Goal: Task Accomplishment & Management: Use online tool/utility

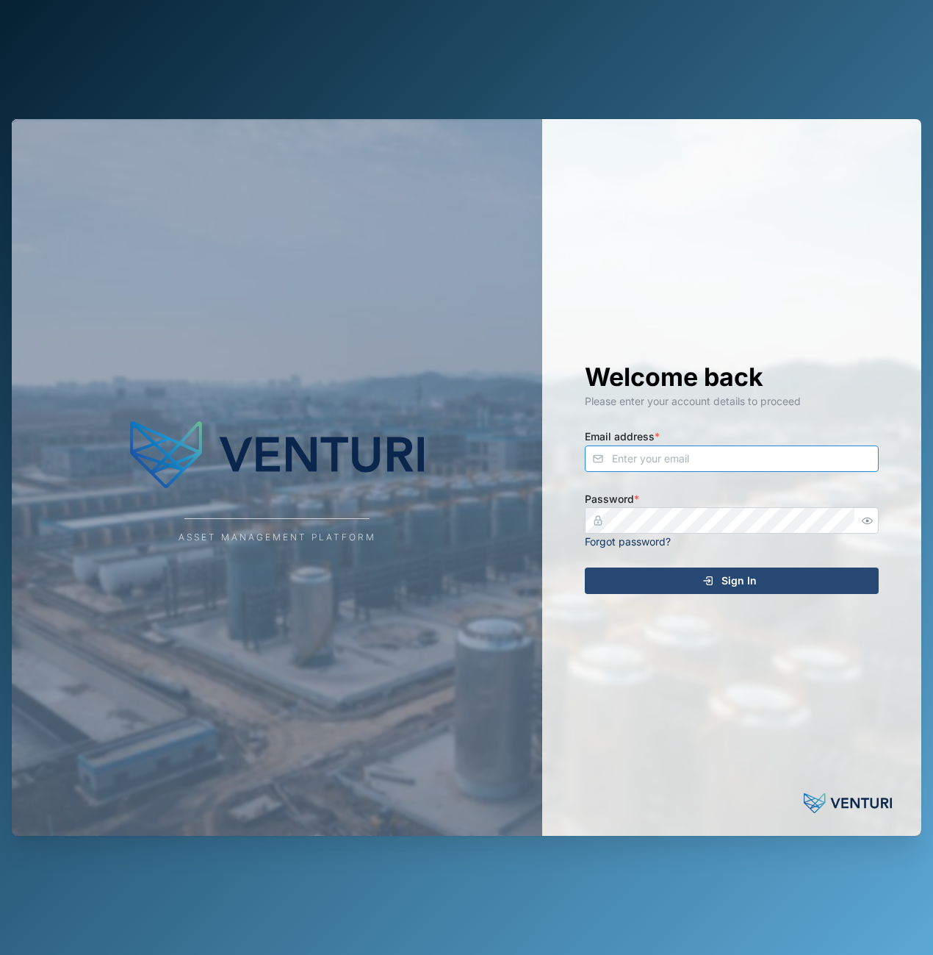
type input "admin@venturi.io"
click at [687, 589] on div "Sign In" at bounding box center [730, 580] width 270 height 25
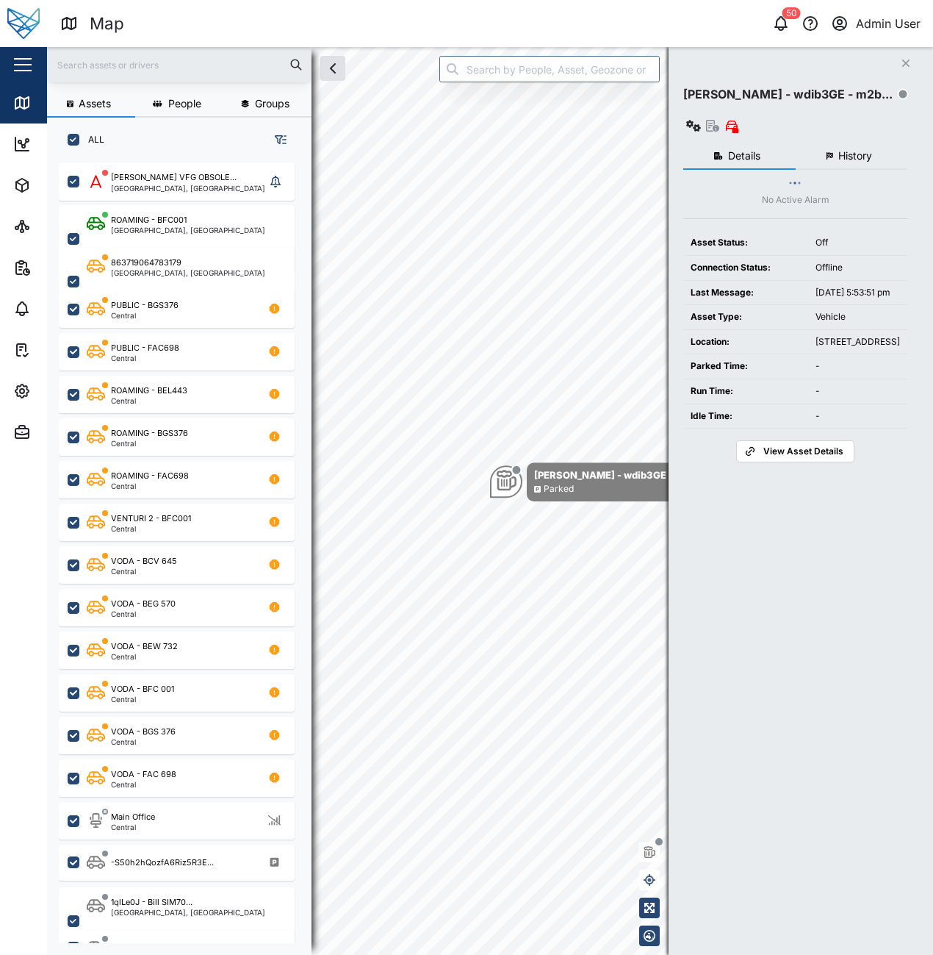
scroll to position [775, 230]
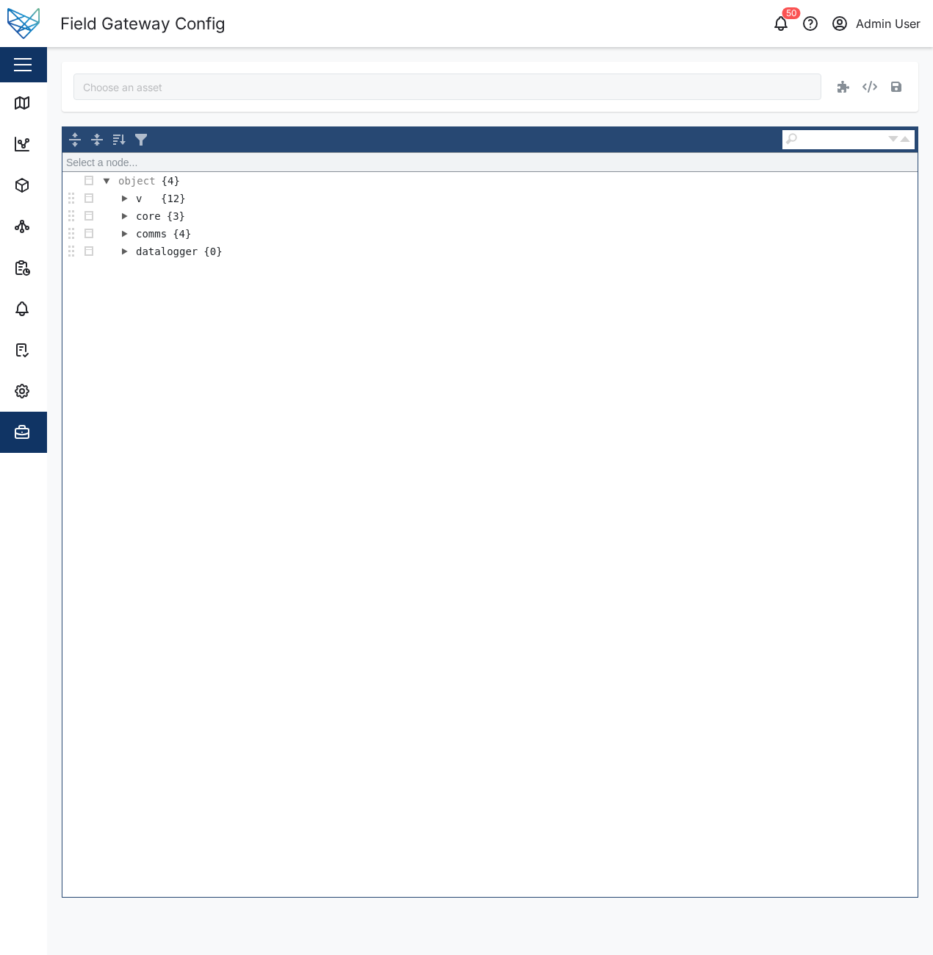
type input "Jq4pAZiO5yurAwQG9--13SWKP0GO1XWcGPoAZFKGJ0w"
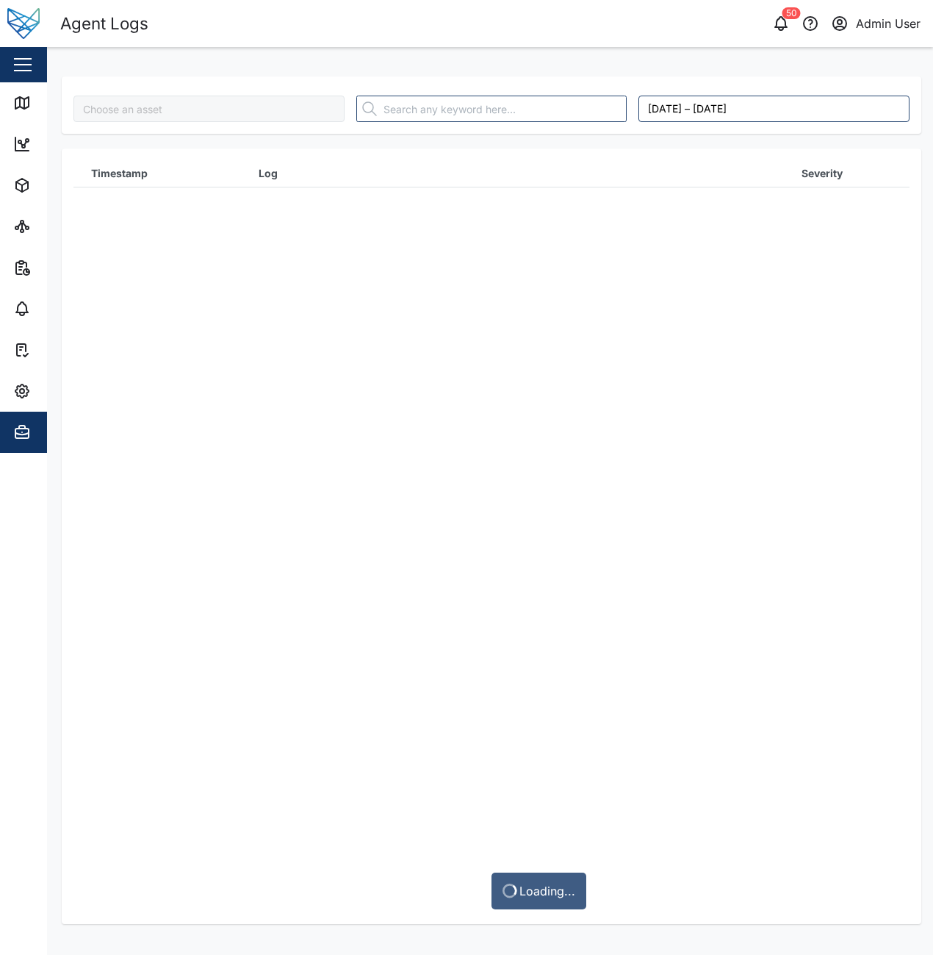
type input "Jq4pAZiO5yurAwQG9--13SWKP0GO1XWcGPoAZFKGJ0w"
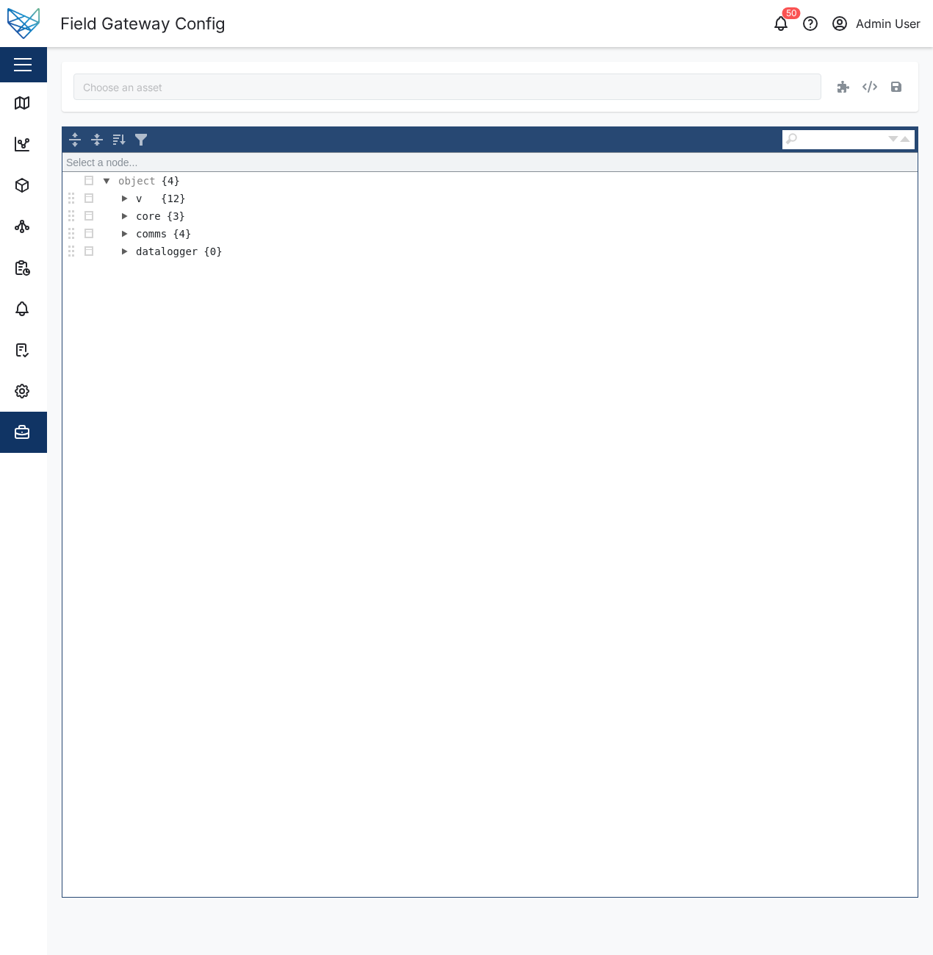
type input "zw7voLA0JxMm6RsDGA_-PC4kNN6jRY64lQmRtedQ708"
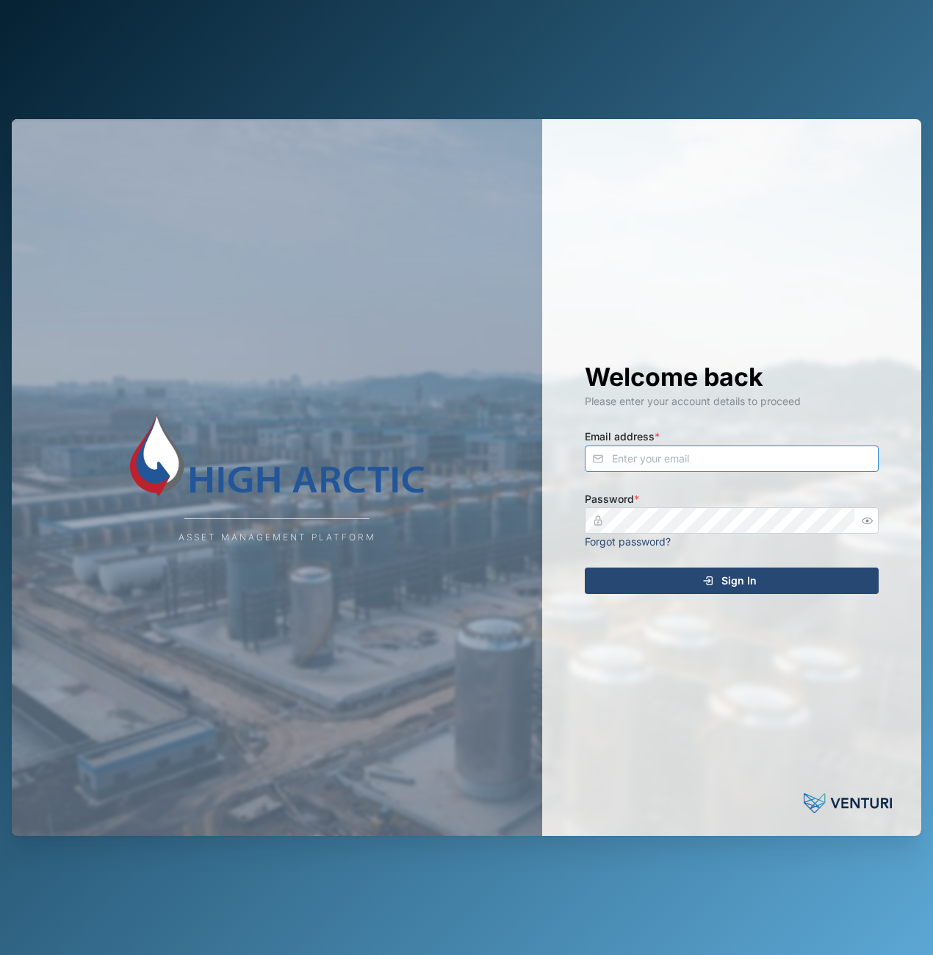
type input "[PERSON_NAME][EMAIL_ADDRESS][DOMAIN_NAME]"
click at [706, 573] on div "Sign In" at bounding box center [730, 580] width 270 height 25
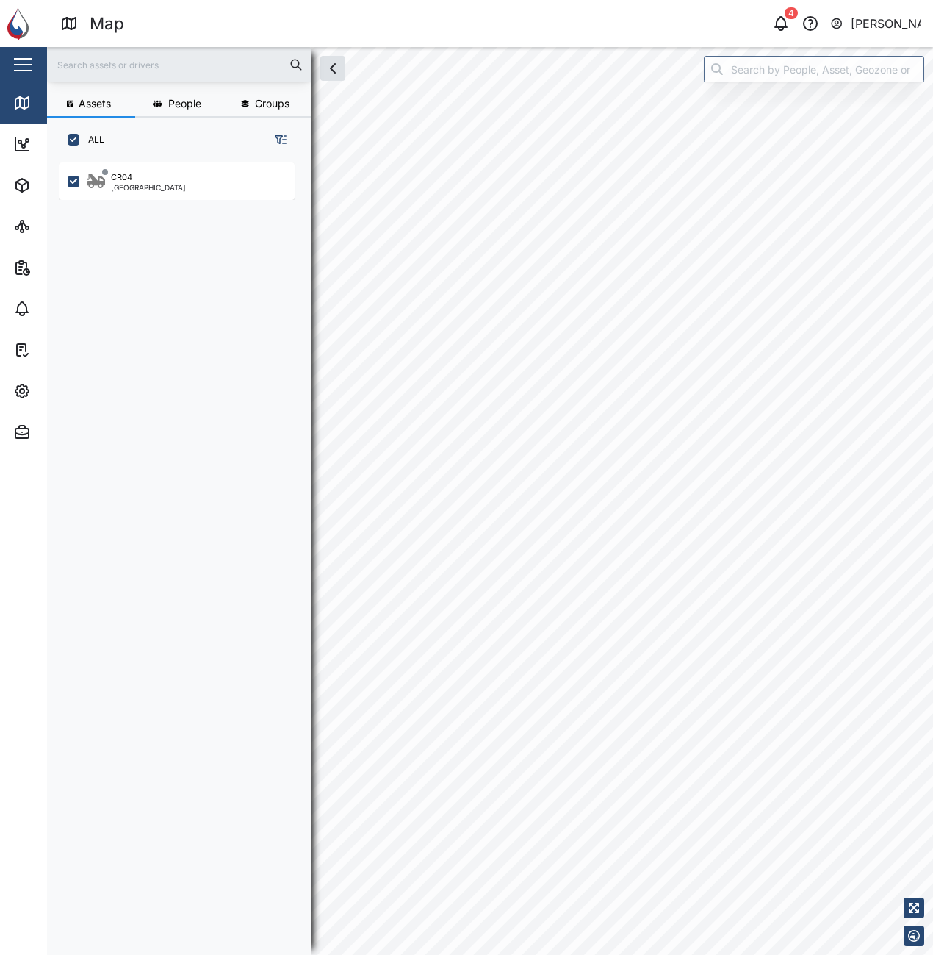
scroll to position [775, 230]
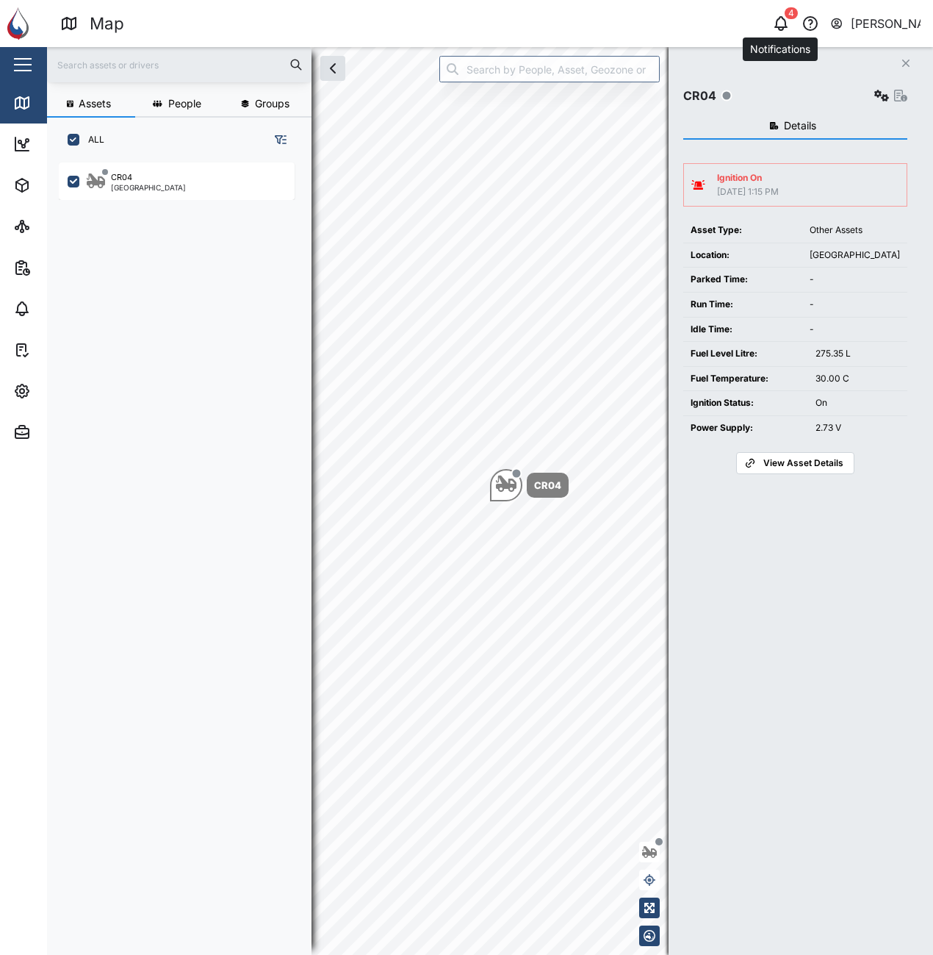
click at [777, 27] on icon "button" at bounding box center [781, 22] width 12 height 10
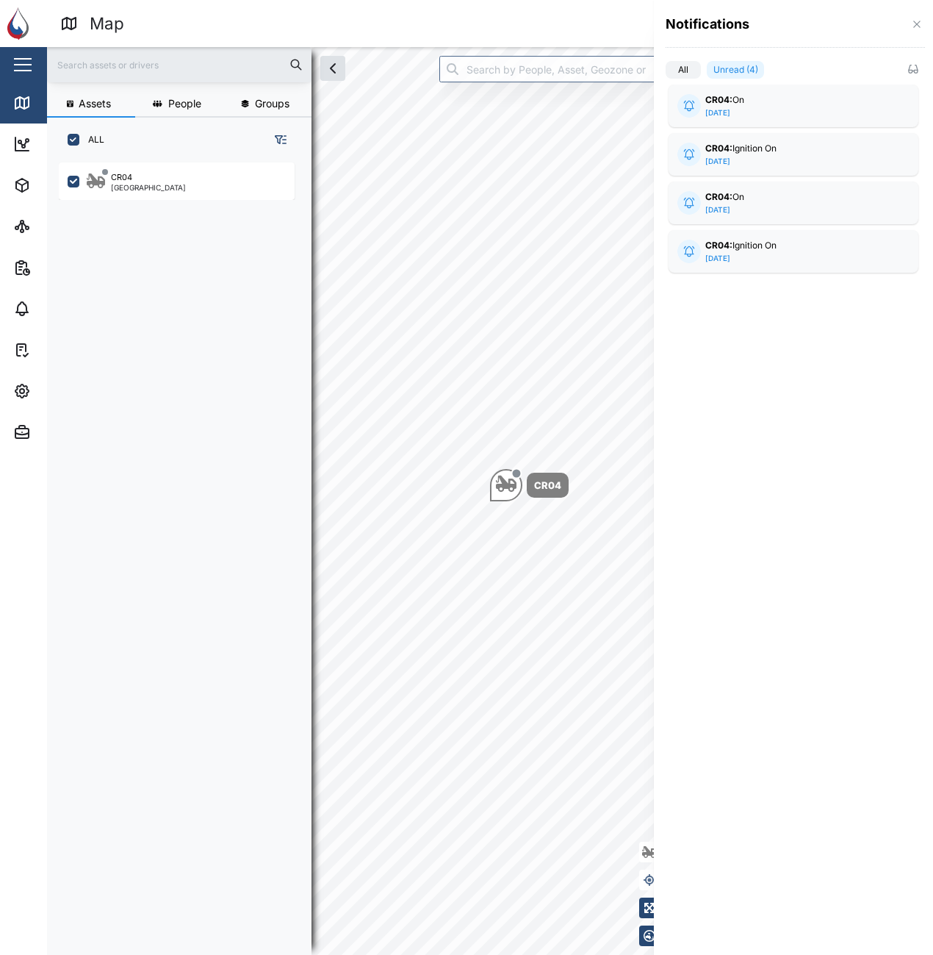
click at [908, 21] on div "Notifications" at bounding box center [795, 24] width 259 height 19
click at [920, 66] on button "button" at bounding box center [913, 69] width 16 height 16
click at [923, 25] on button "button" at bounding box center [917, 24] width 16 height 16
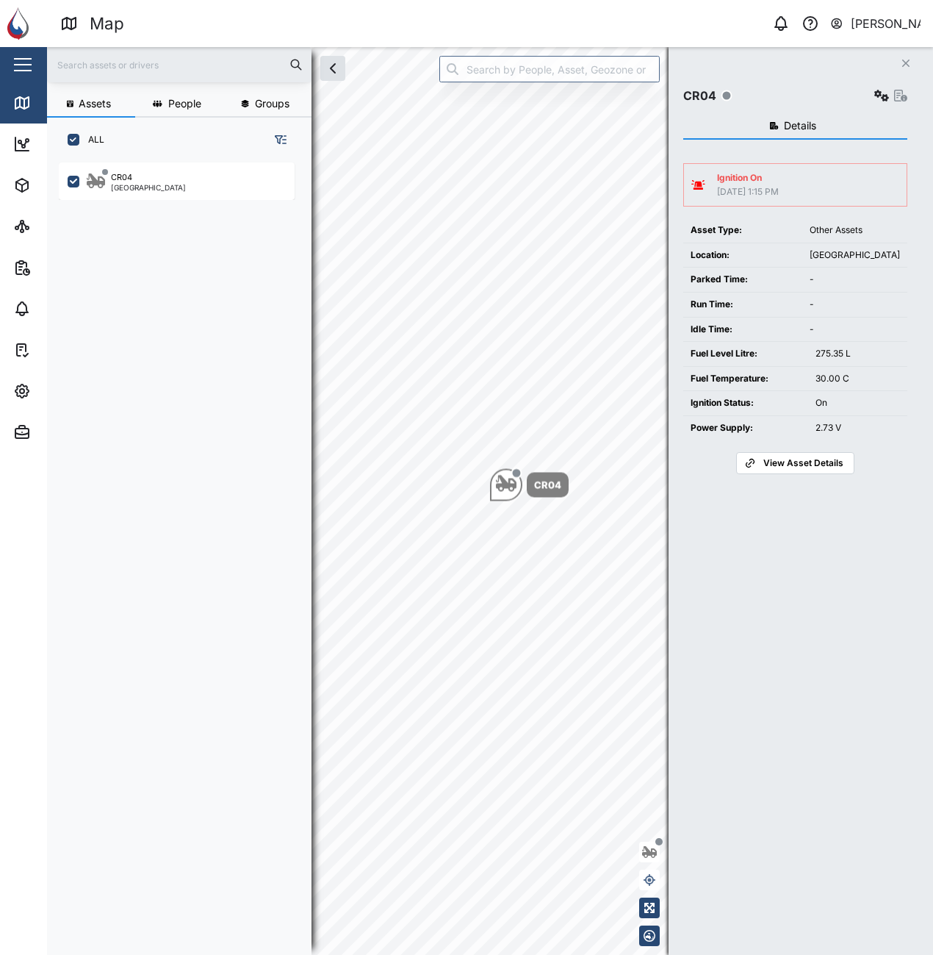
click at [828, 468] on span "View Asset Details" at bounding box center [804, 463] width 80 height 21
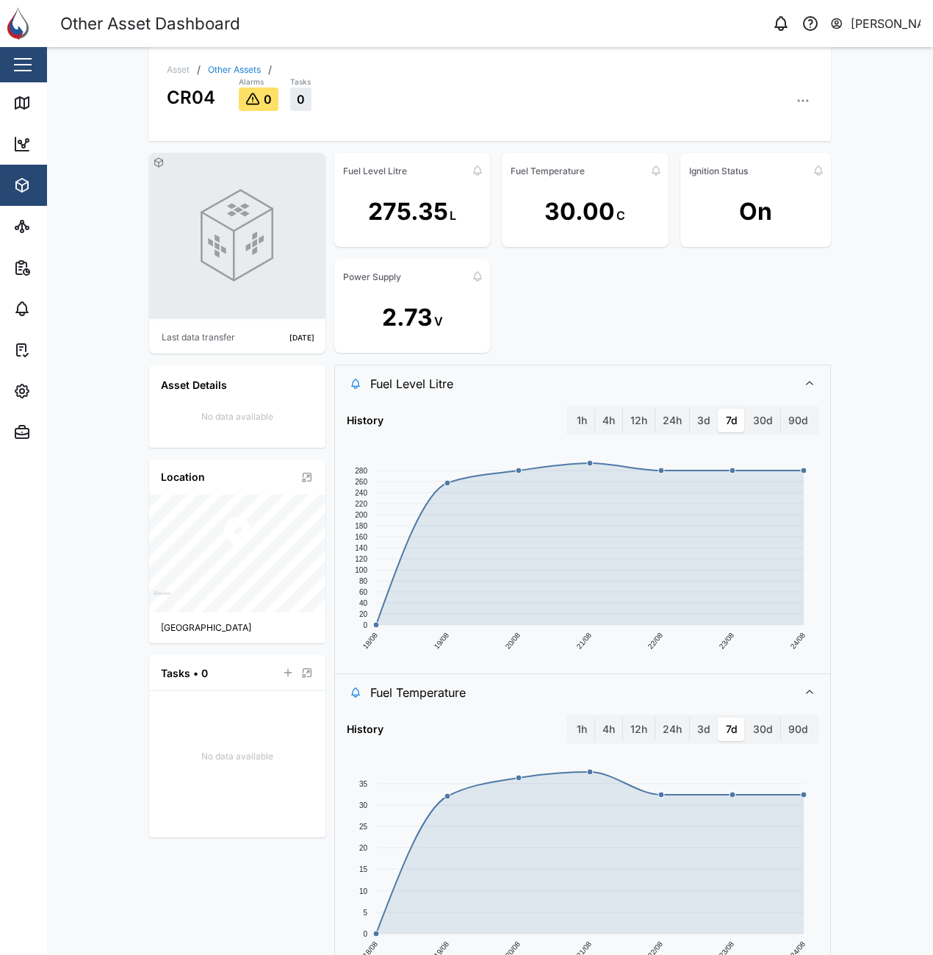
click at [802, 104] on icon "button" at bounding box center [803, 100] width 15 height 15
click at [772, 188] on link "Event Logs" at bounding box center [738, 181] width 143 height 26
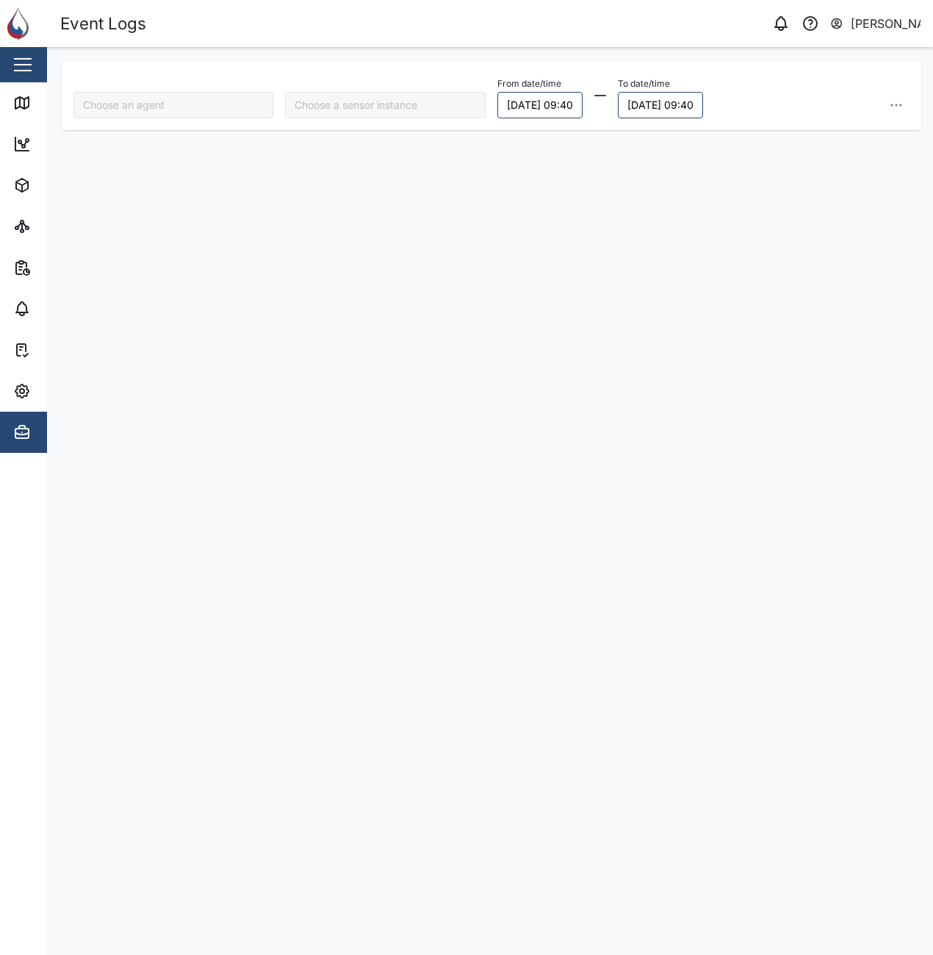
type input "CR04"
click at [552, 100] on button "24/08/2025 09:40" at bounding box center [540, 105] width 85 height 26
click at [625, 281] on button "22" at bounding box center [632, 283] width 26 height 26
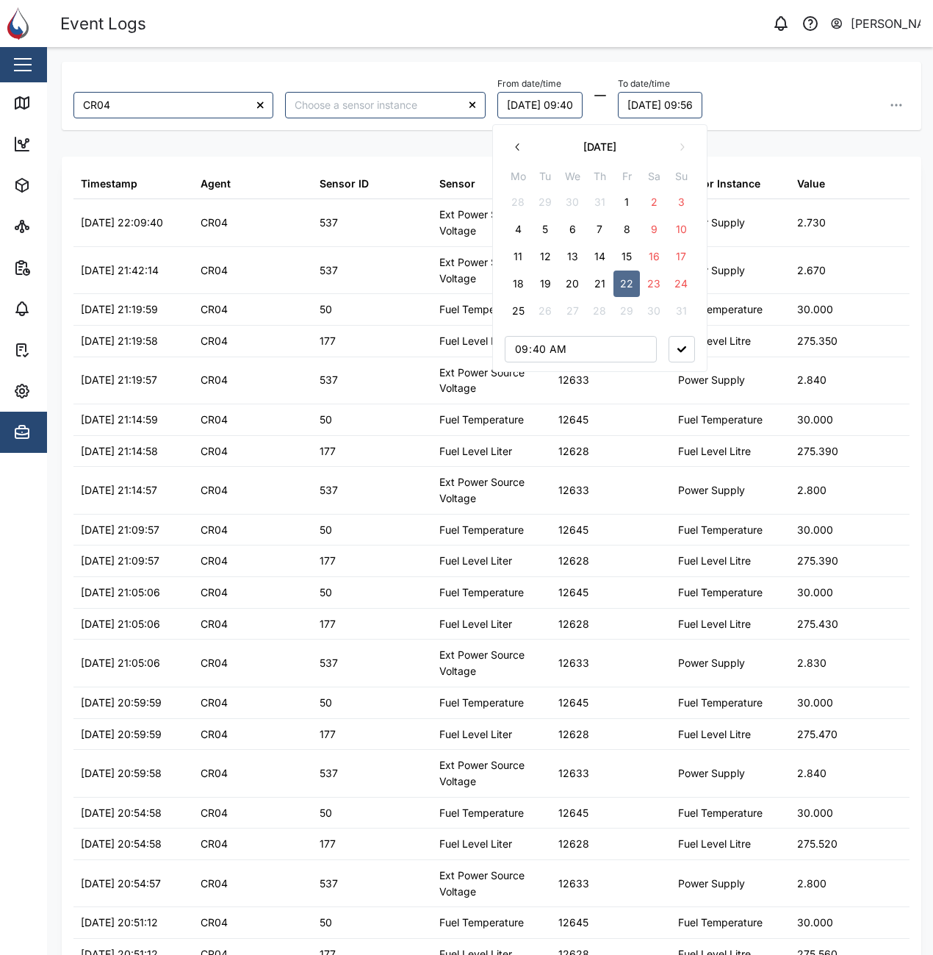
click at [567, 282] on button "20" at bounding box center [572, 283] width 26 height 26
click at [520, 308] on button "25" at bounding box center [518, 311] width 26 height 26
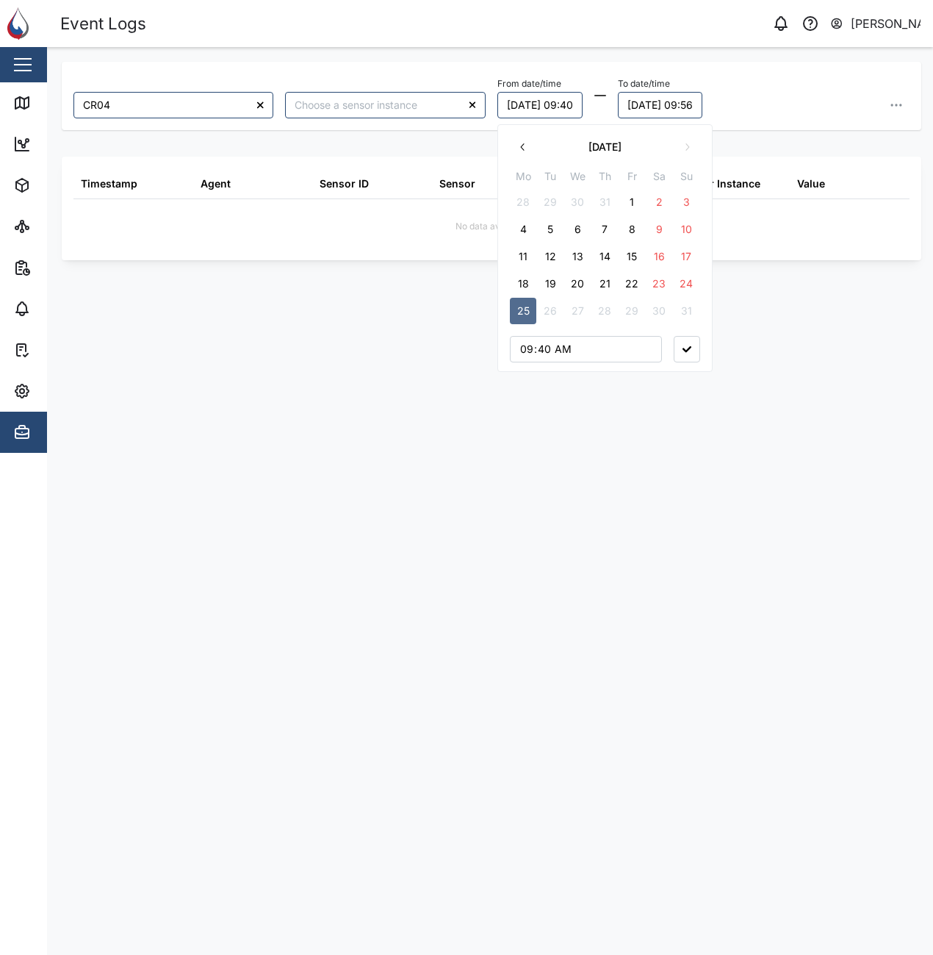
click at [582, 283] on button "20" at bounding box center [577, 283] width 26 height 26
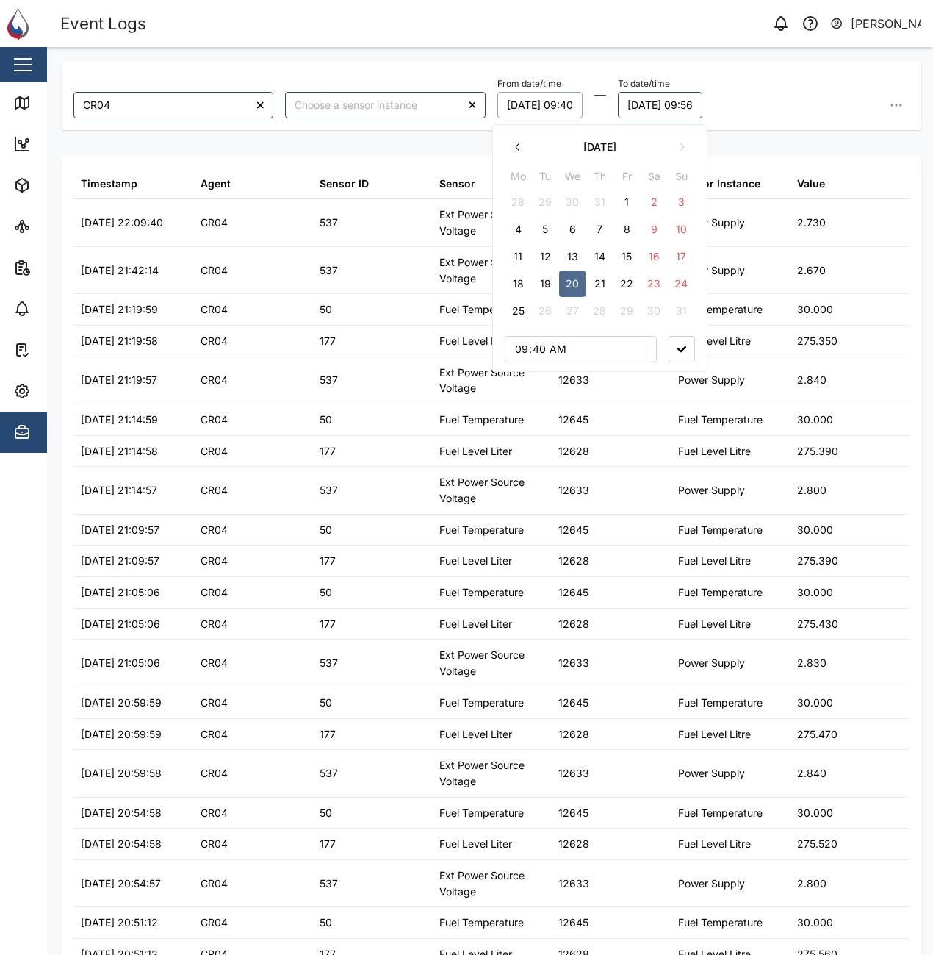
click at [768, 104] on div "From date/time 20/08/2025 09:40 August 2025 Mo Tu We Th Fr Sa Su 28 29 30 31 1 …" at bounding box center [704, 95] width 412 height 45
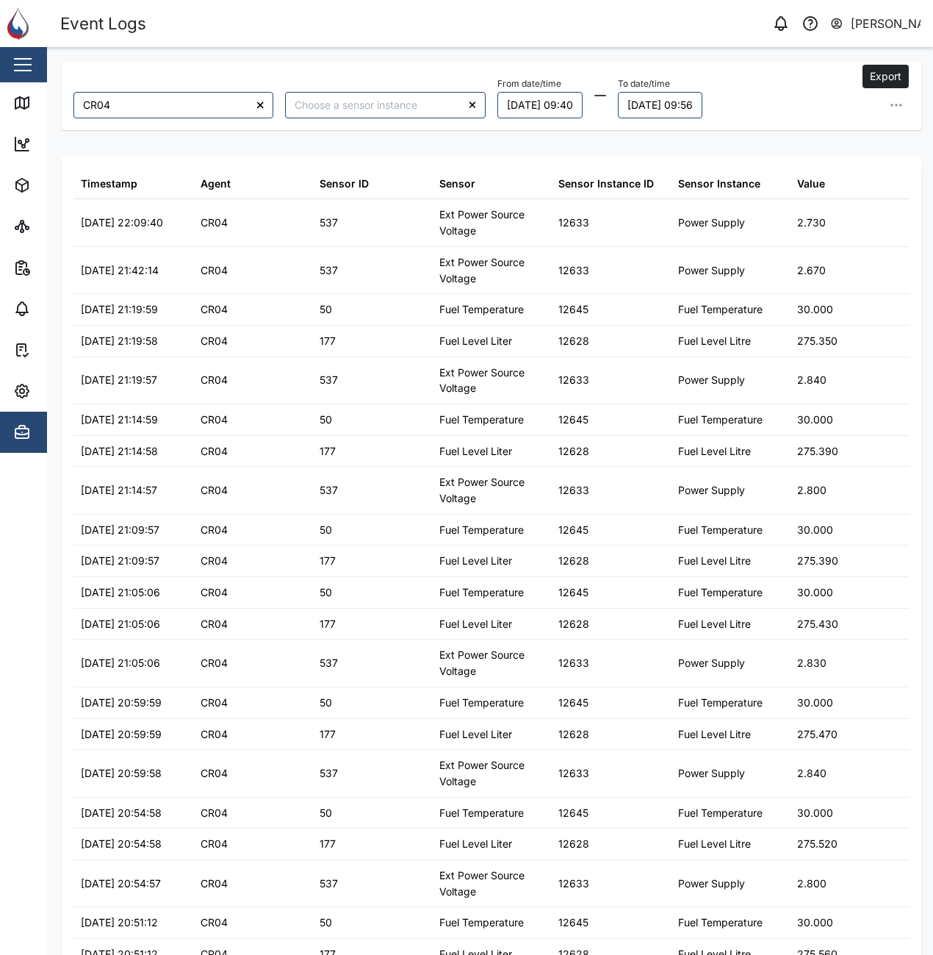
click at [885, 112] on button "button" at bounding box center [896, 105] width 26 height 26
click at [830, 202] on button "Export all as CSV" at bounding box center [796, 204] width 186 height 26
click at [559, 100] on button "20/08/2025 09:40" at bounding box center [540, 105] width 85 height 26
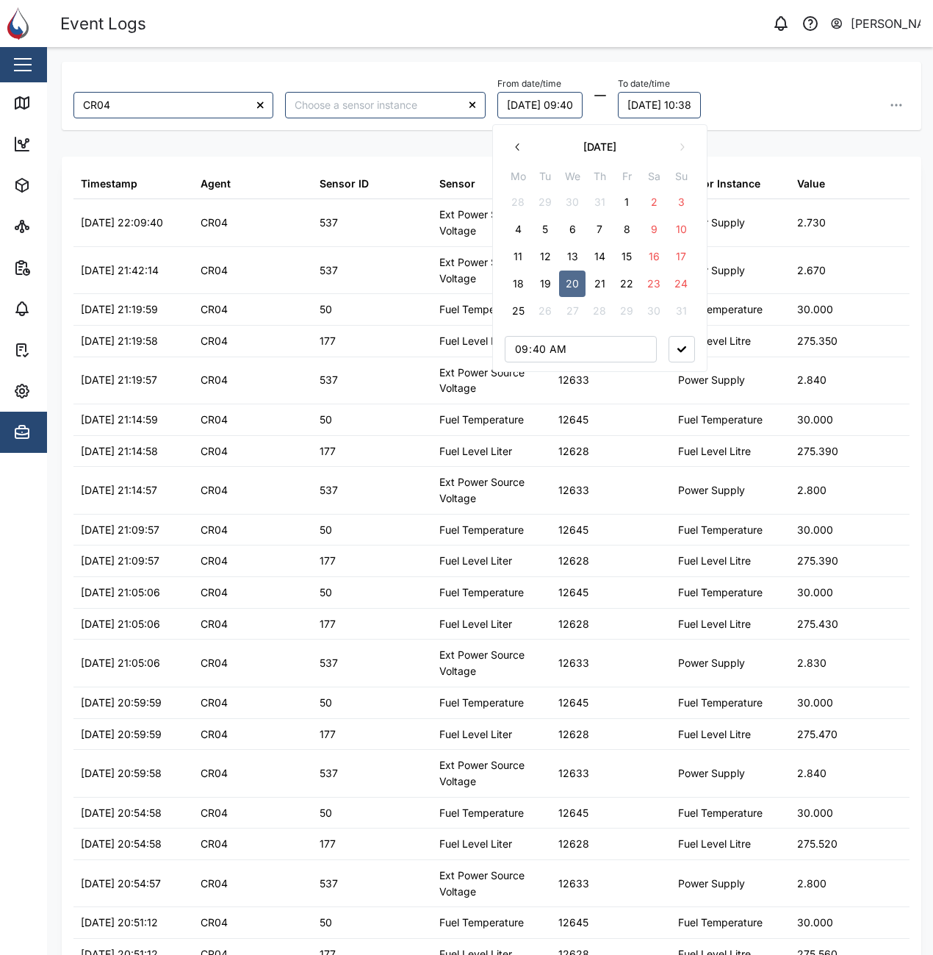
click at [523, 287] on button "18" at bounding box center [518, 283] width 26 height 26
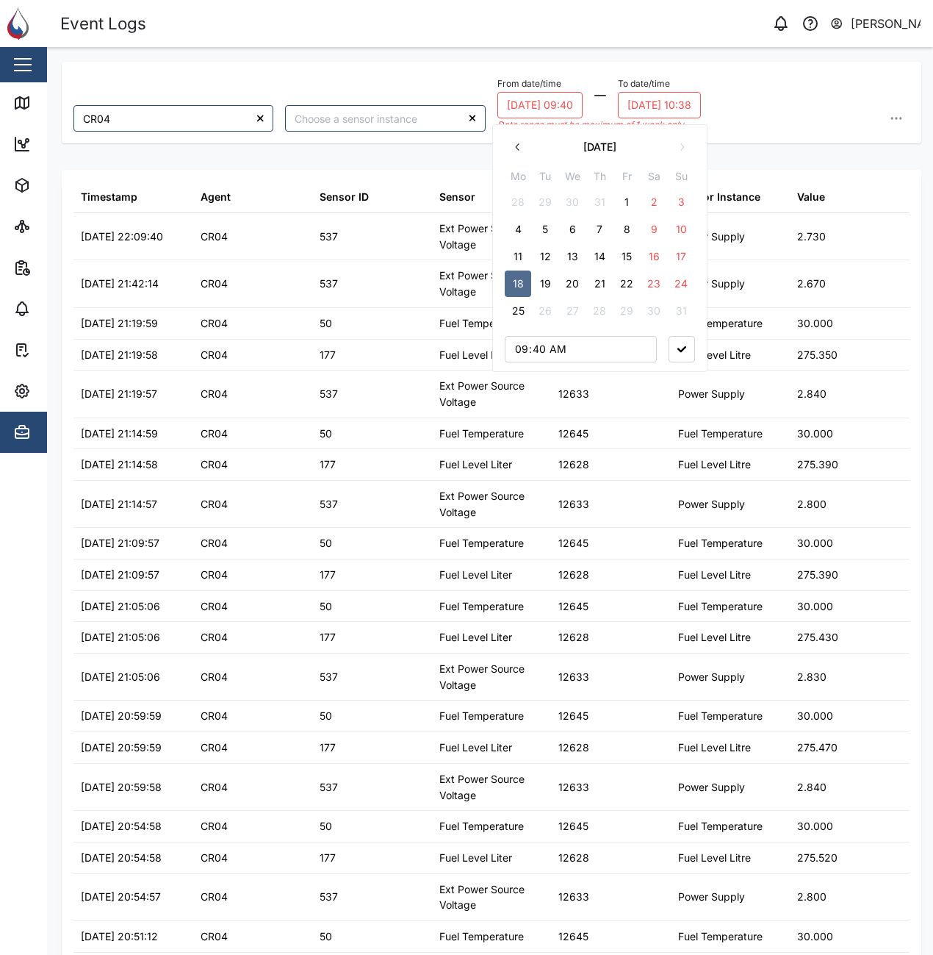
click at [517, 309] on button "25" at bounding box center [518, 311] width 26 height 26
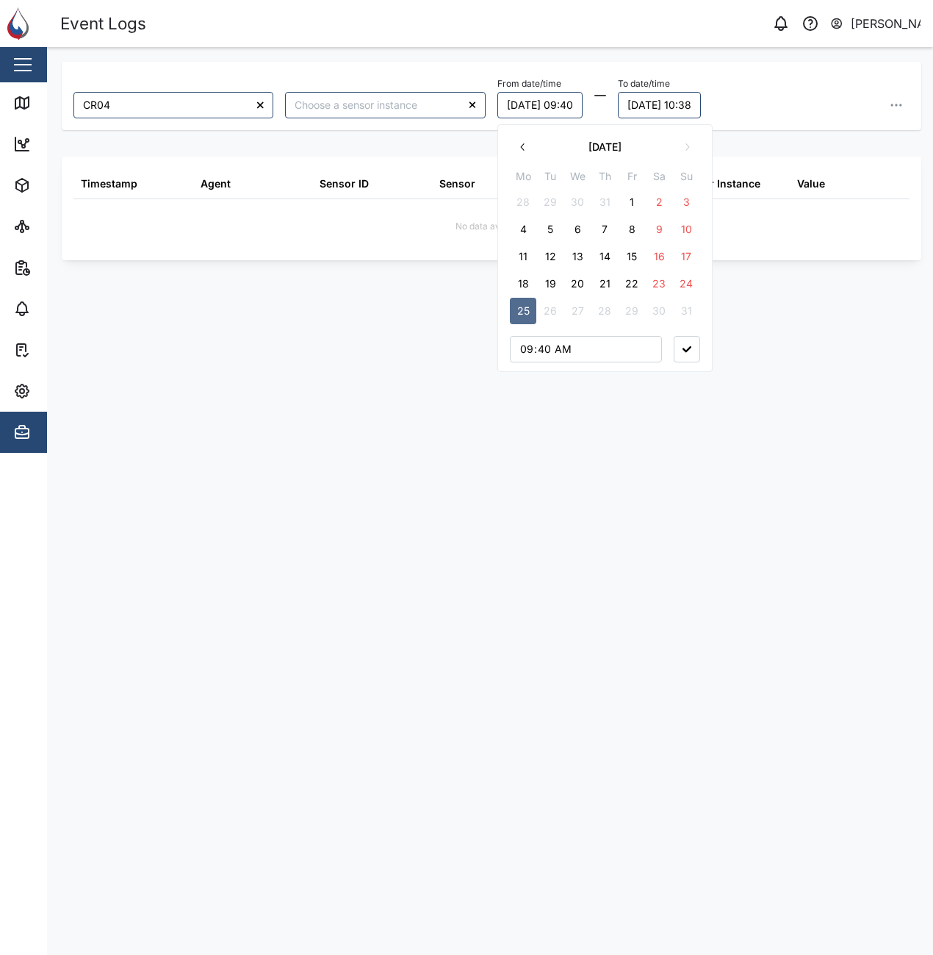
click at [527, 286] on button "18" at bounding box center [523, 283] width 26 height 26
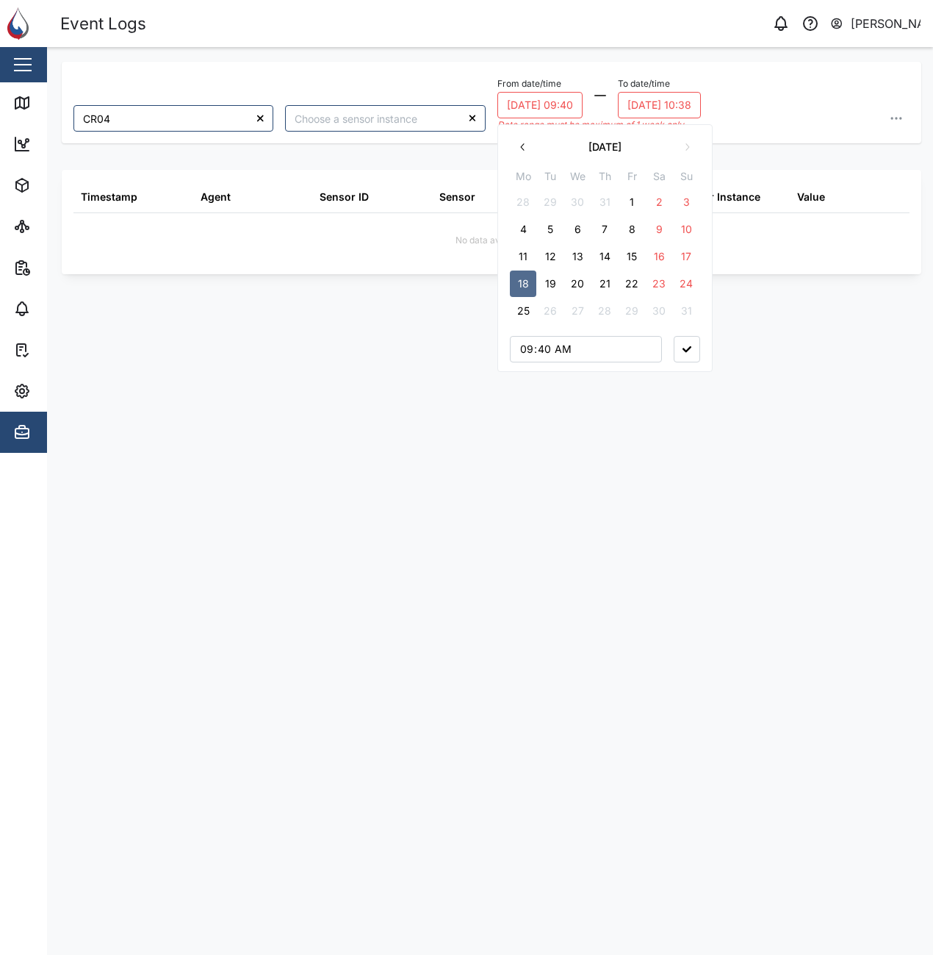
click at [556, 276] on button "19" at bounding box center [550, 283] width 26 height 26
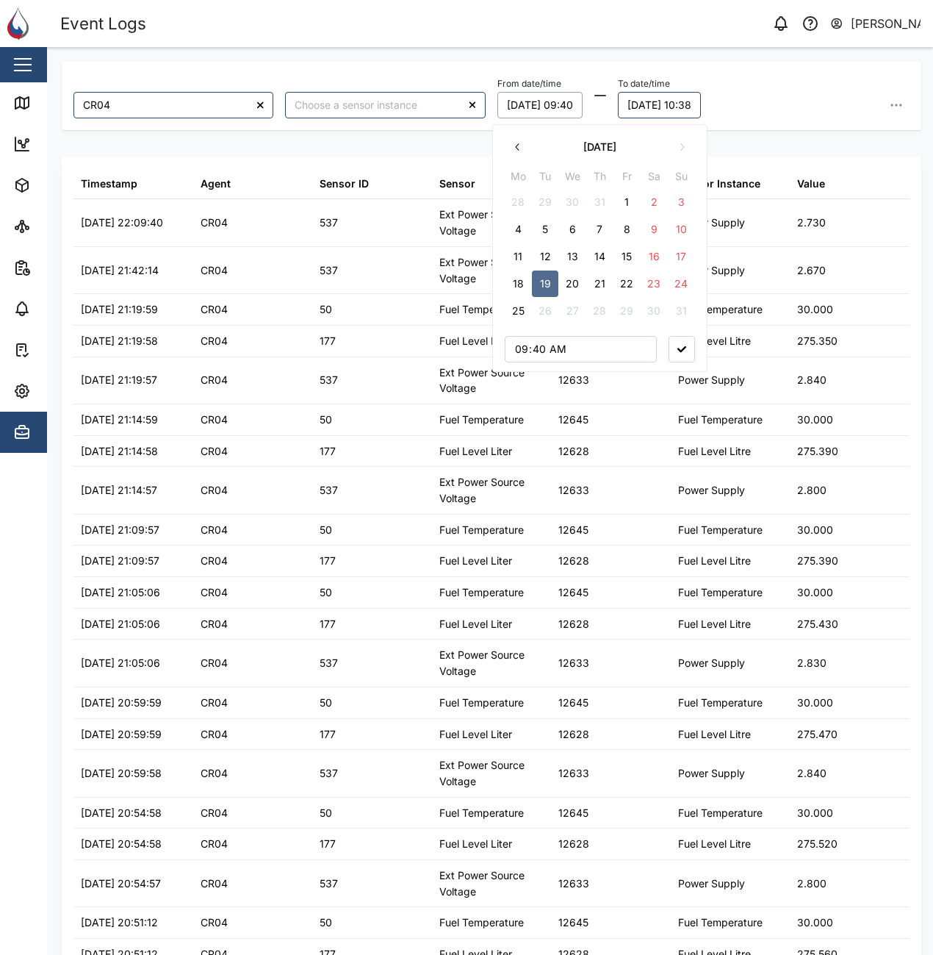
click at [778, 73] on div "From date/time 19/08/2025 09:40 August 2025 Mo Tu We Th Fr Sa Su 28 29 30 31 1 …" at bounding box center [704, 96] width 424 height 57
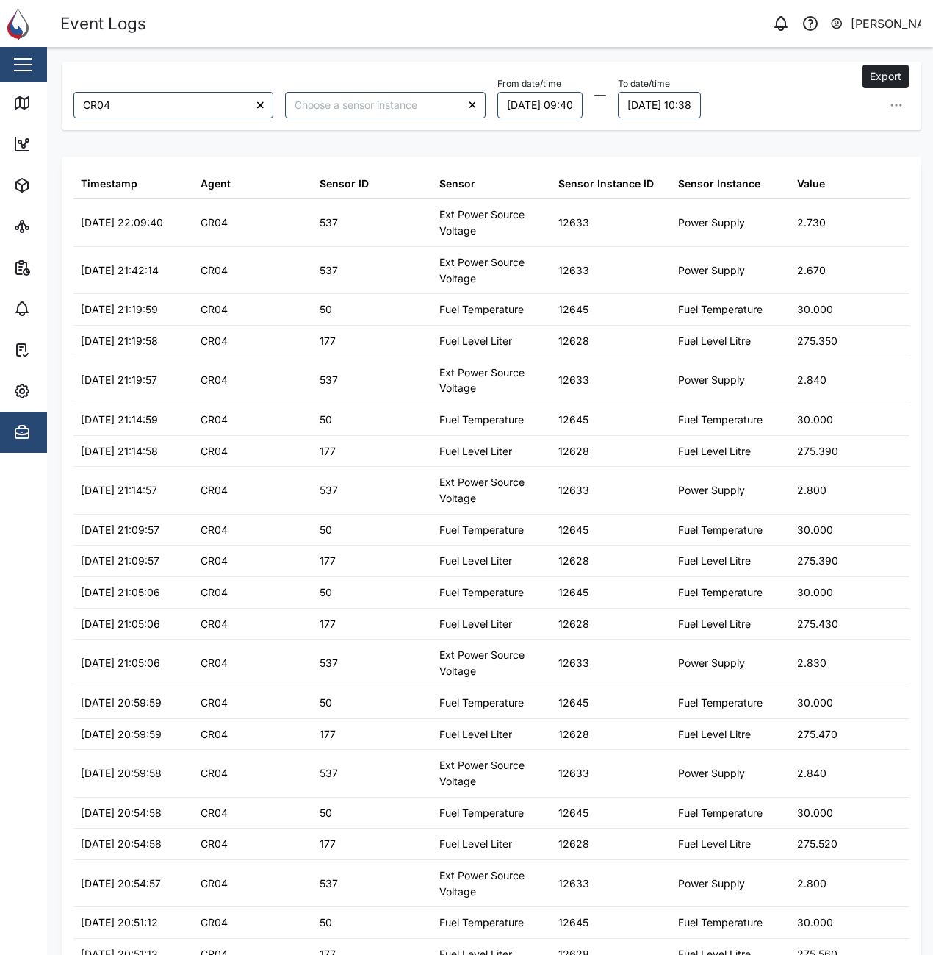
click at [891, 105] on icon "button" at bounding box center [896, 105] width 15 height 15
click at [825, 210] on button "Export all as CSV" at bounding box center [796, 204] width 186 height 26
click at [237, 13] on div "Event Logs" at bounding box center [275, 24] width 431 height 26
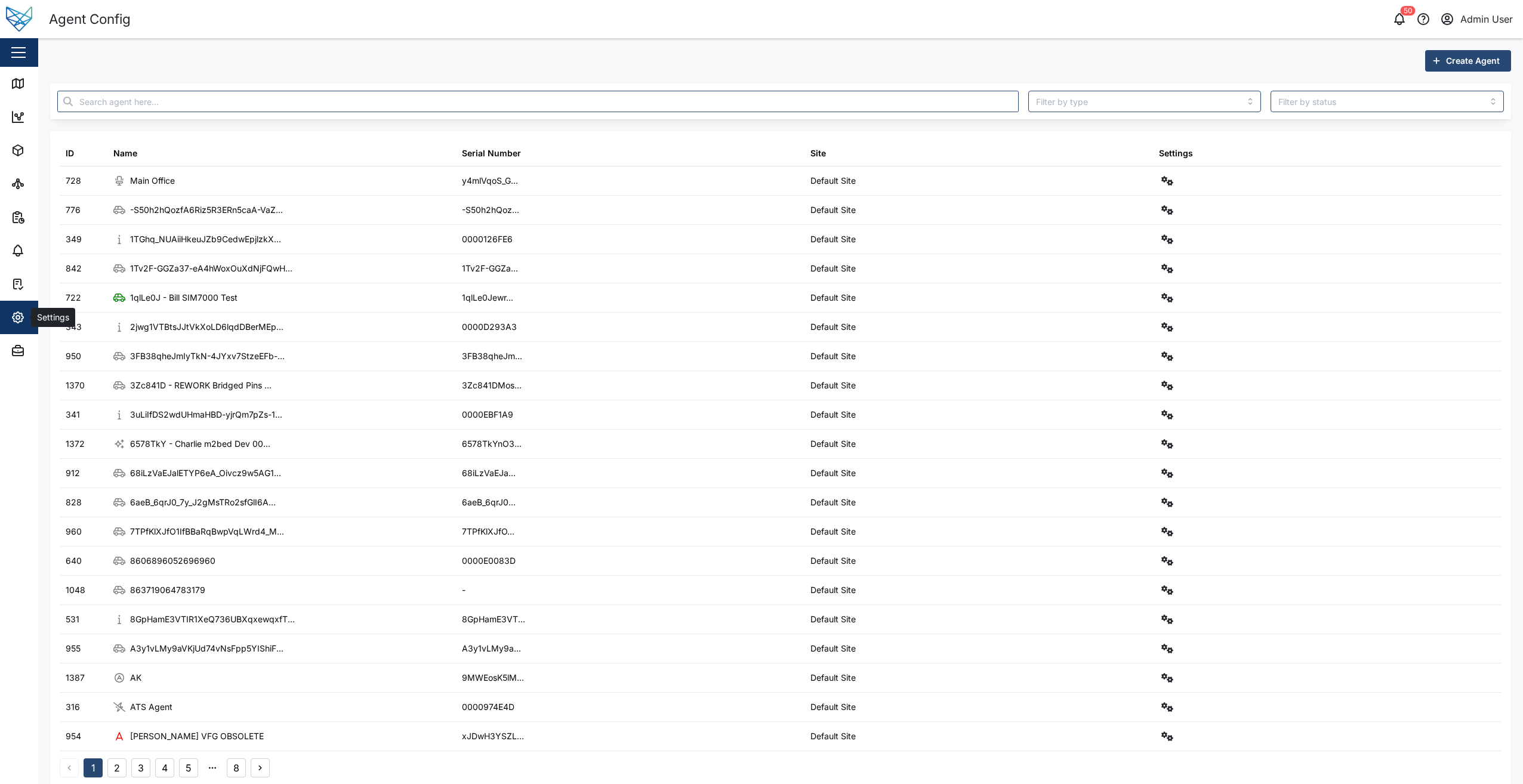
click at [19, 316] on icon "button" at bounding box center [18, 317] width 3 height 3
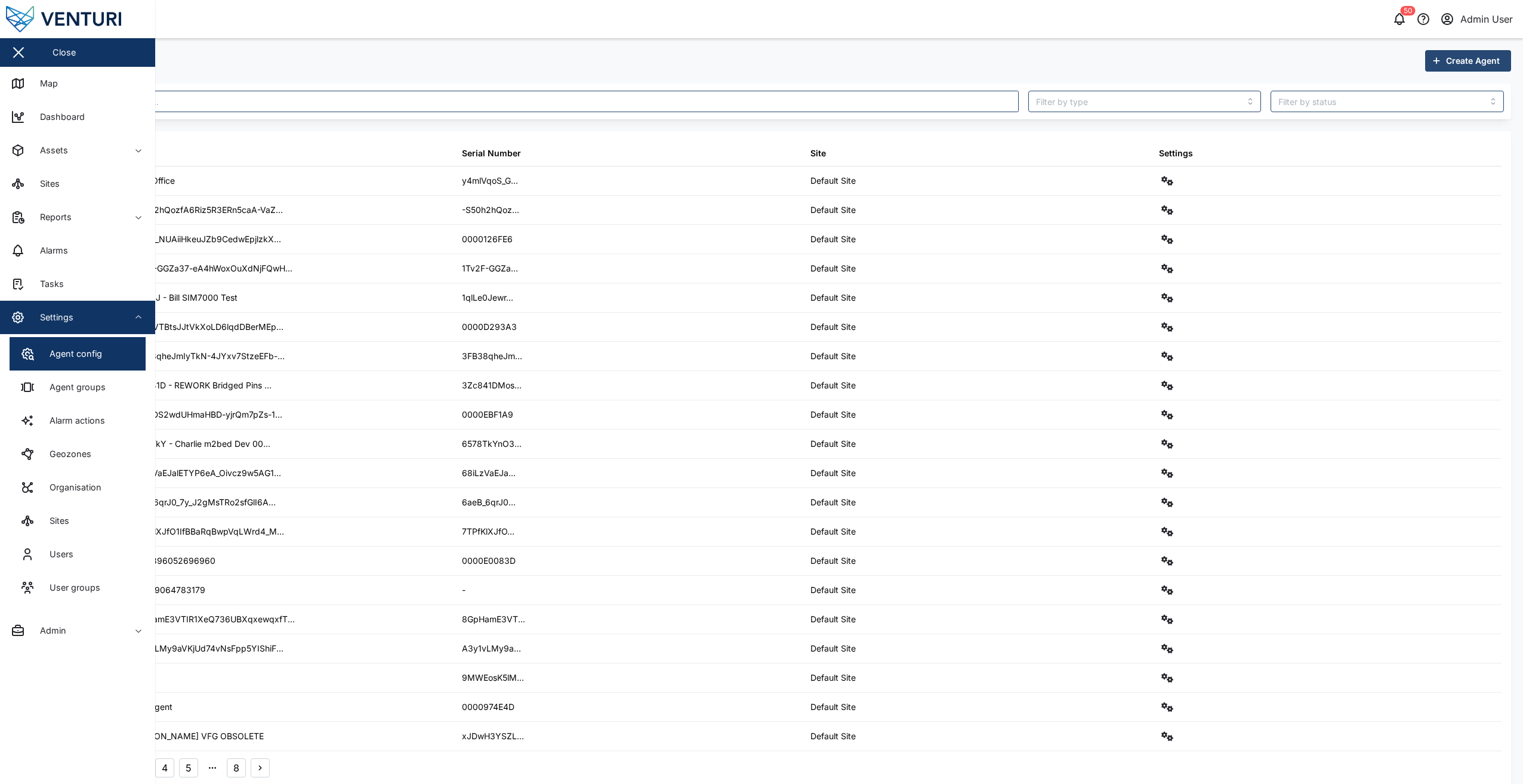
click at [93, 325] on span "Settings" at bounding box center [65, 317] width 109 height 33
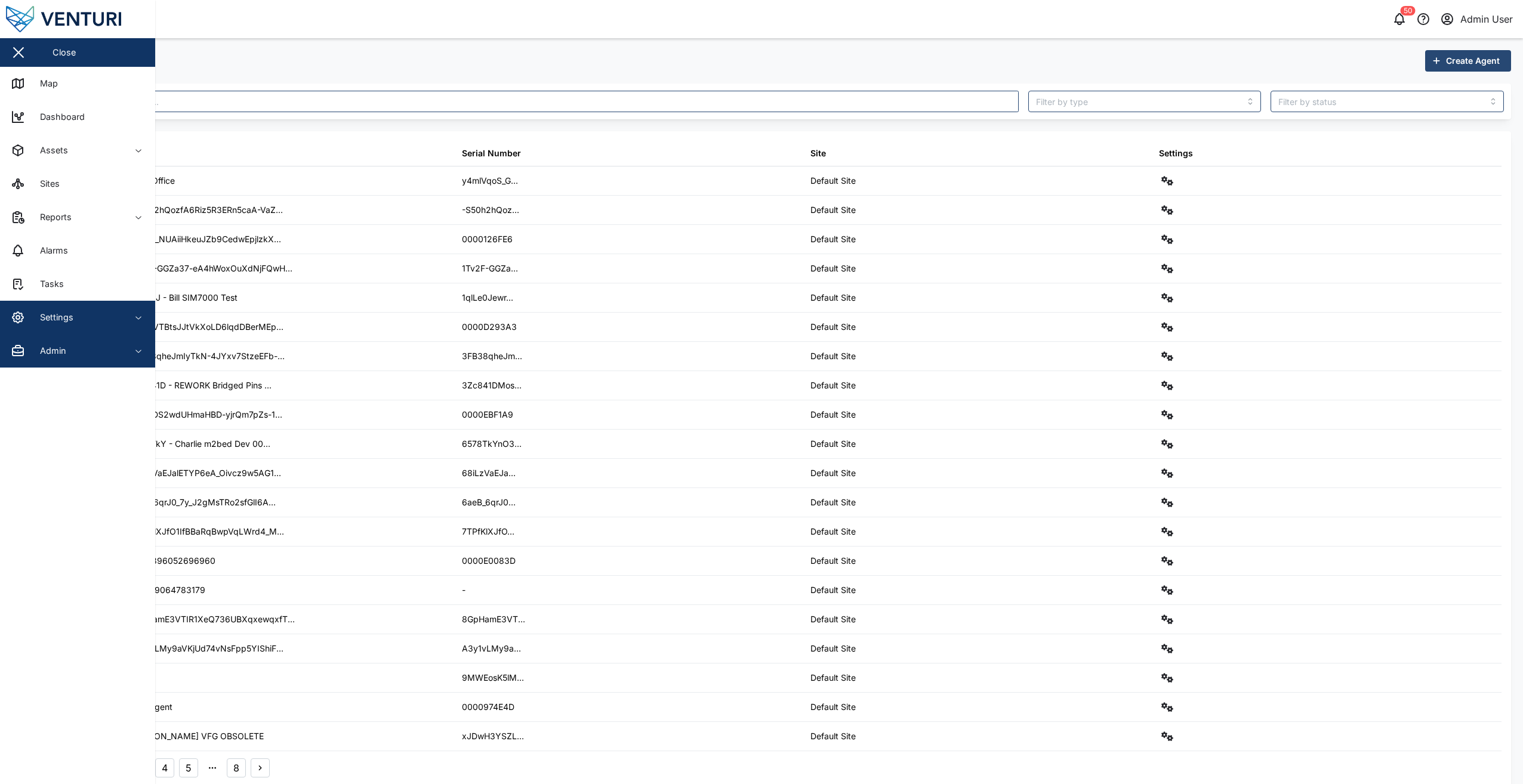
click at [75, 362] on span "Admin" at bounding box center [65, 351] width 109 height 33
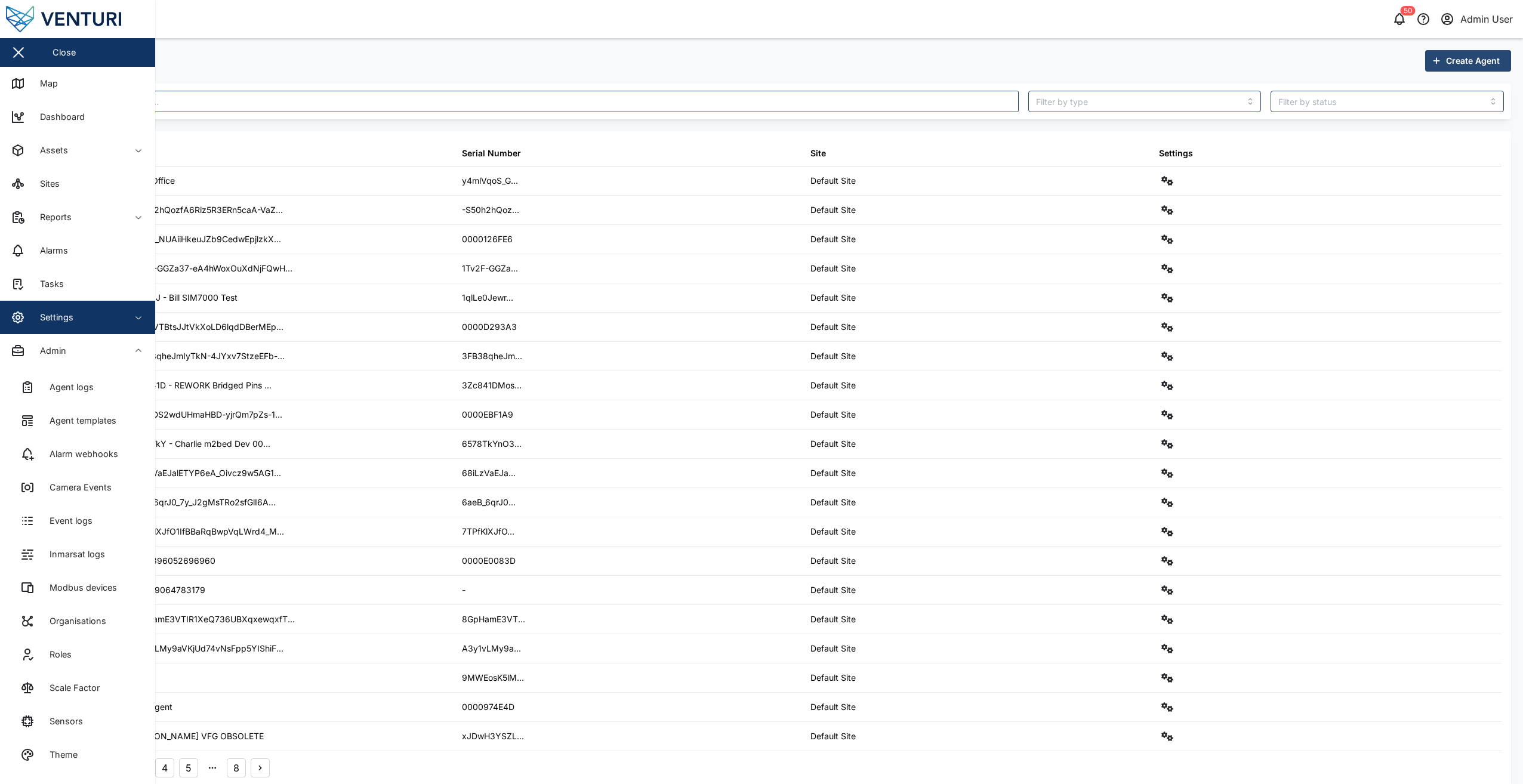
drag, startPoint x: 84, startPoint y: 335, endPoint x: 85, endPoint y: 327, distance: 8.1
click at [84, 335] on span "Admin" at bounding box center [65, 351] width 109 height 33
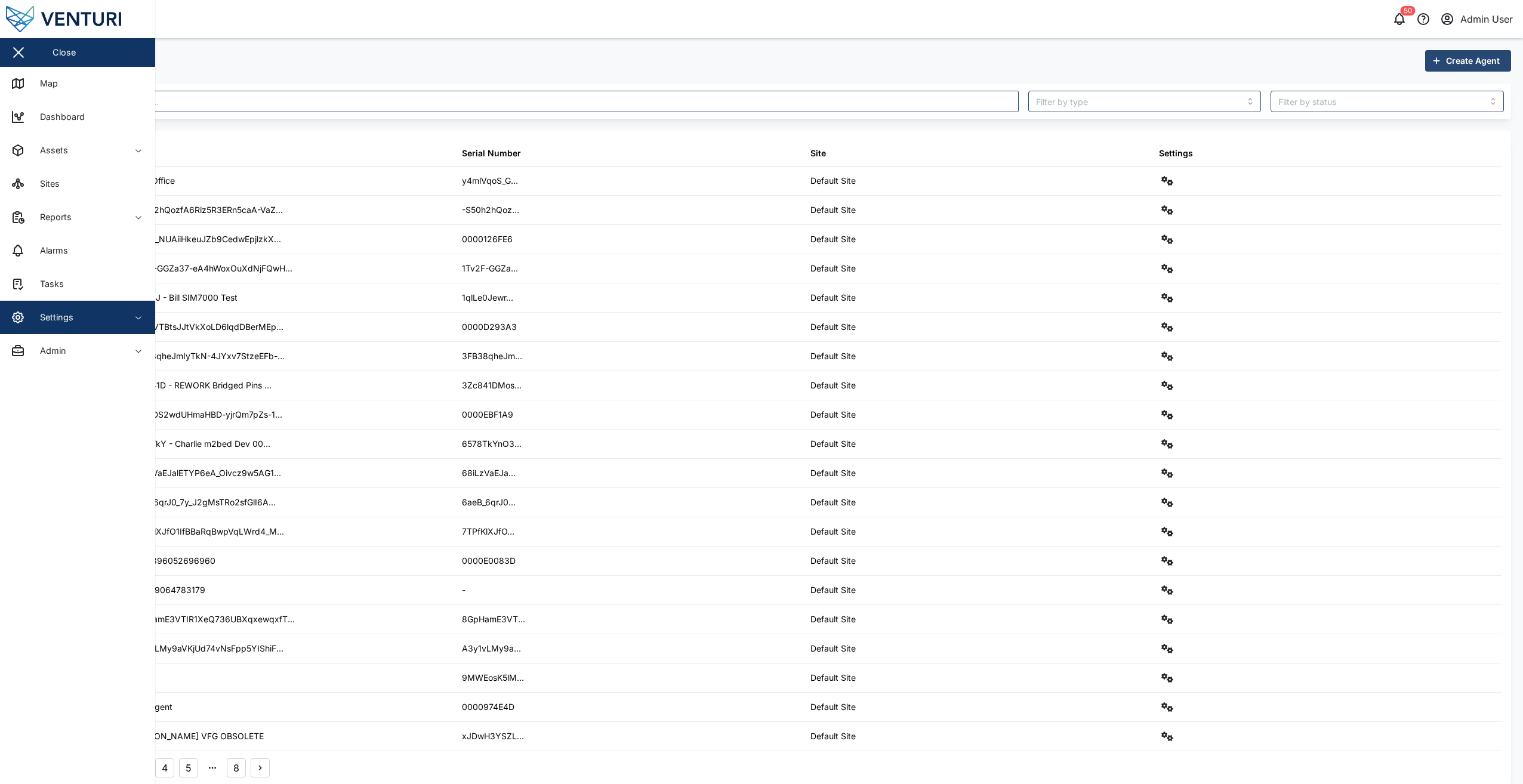
click at [89, 314] on div "Settings" at bounding box center [65, 317] width 109 height 15
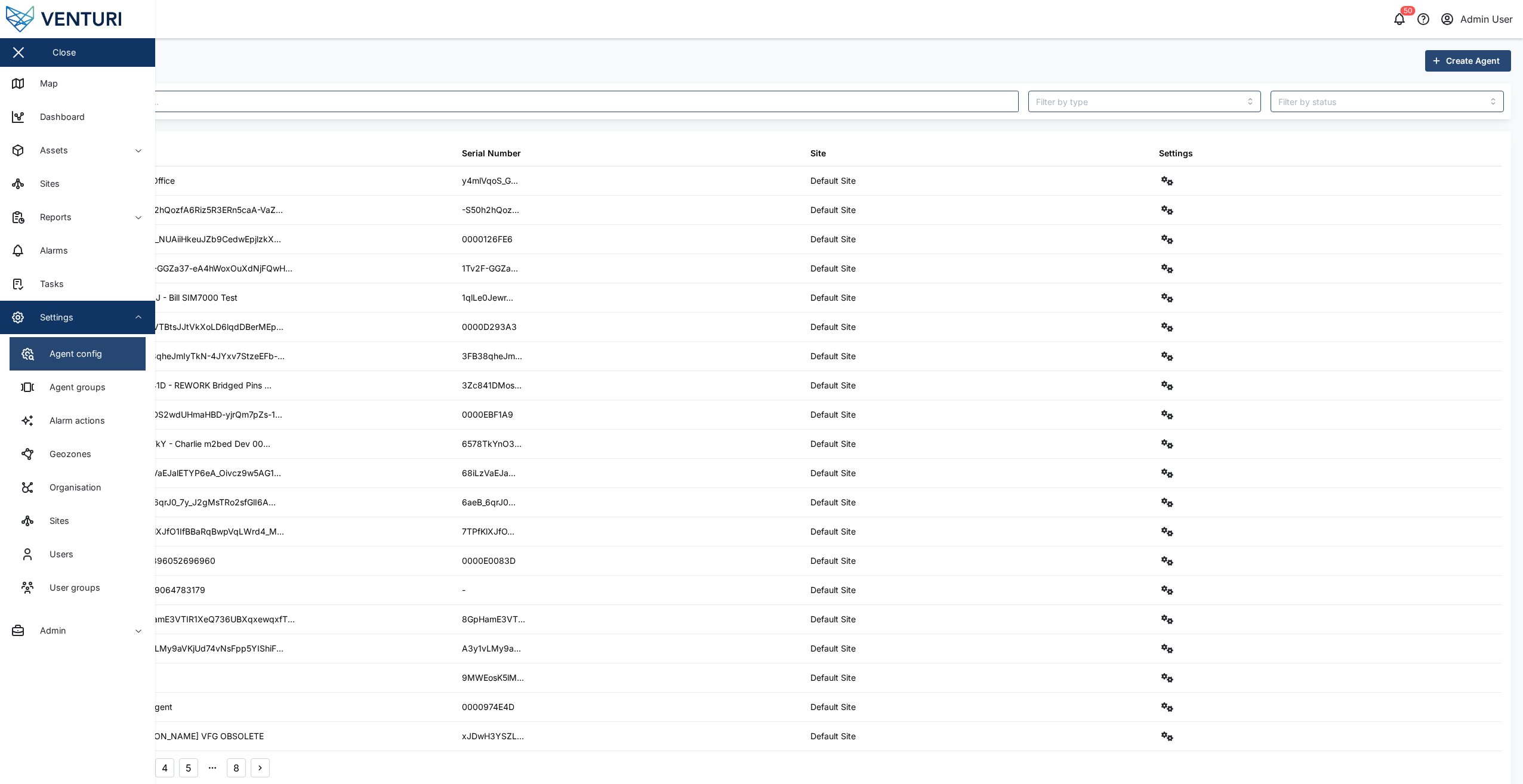
click at [93, 346] on link "Agent config" at bounding box center [78, 353] width 136 height 33
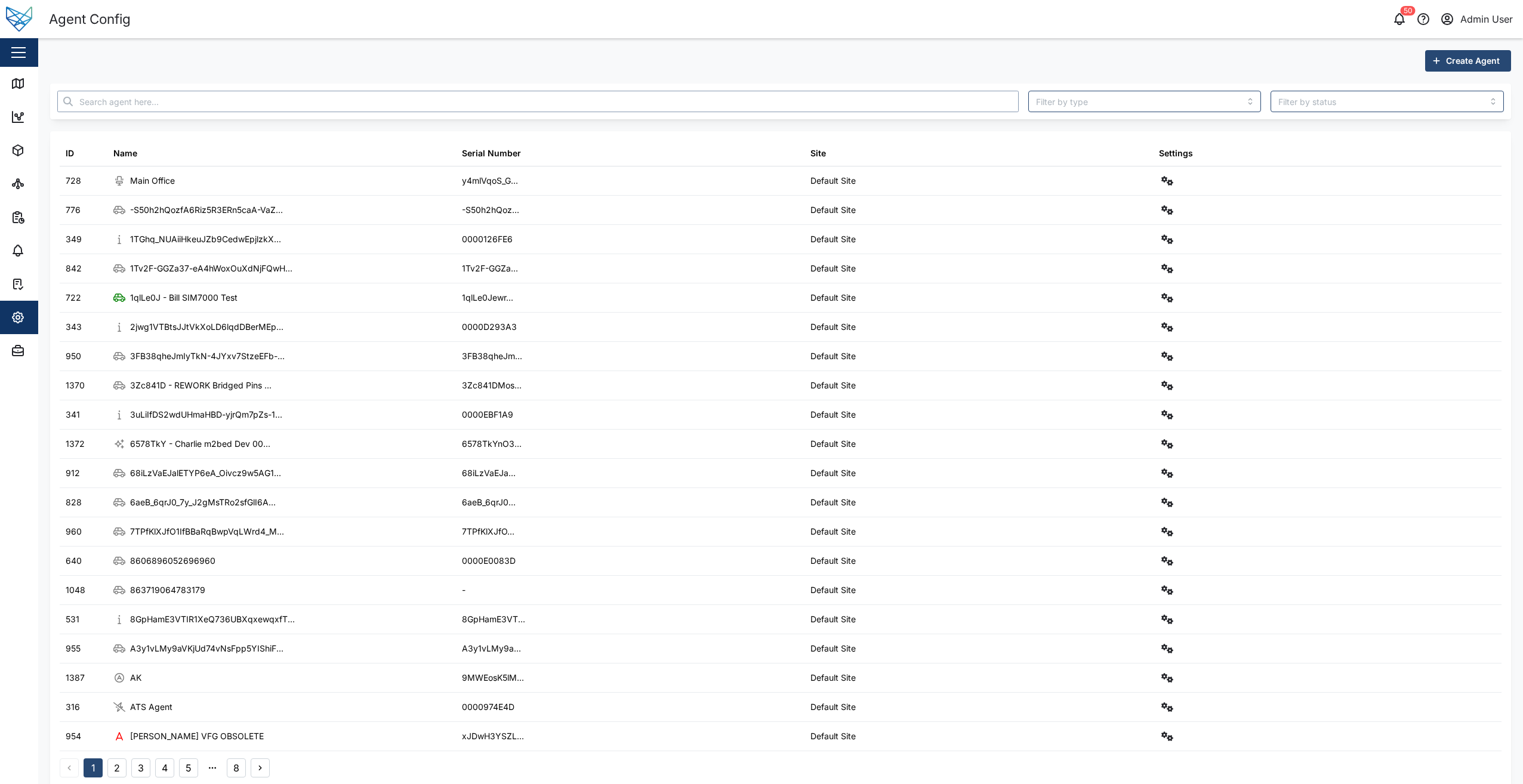
click at [178, 106] on input "text" at bounding box center [538, 101] width 961 height 21
paste input "EXT3XuBmCahFKAE6V7Szkb1TLgI5wpusZW-0DlL3IDo"
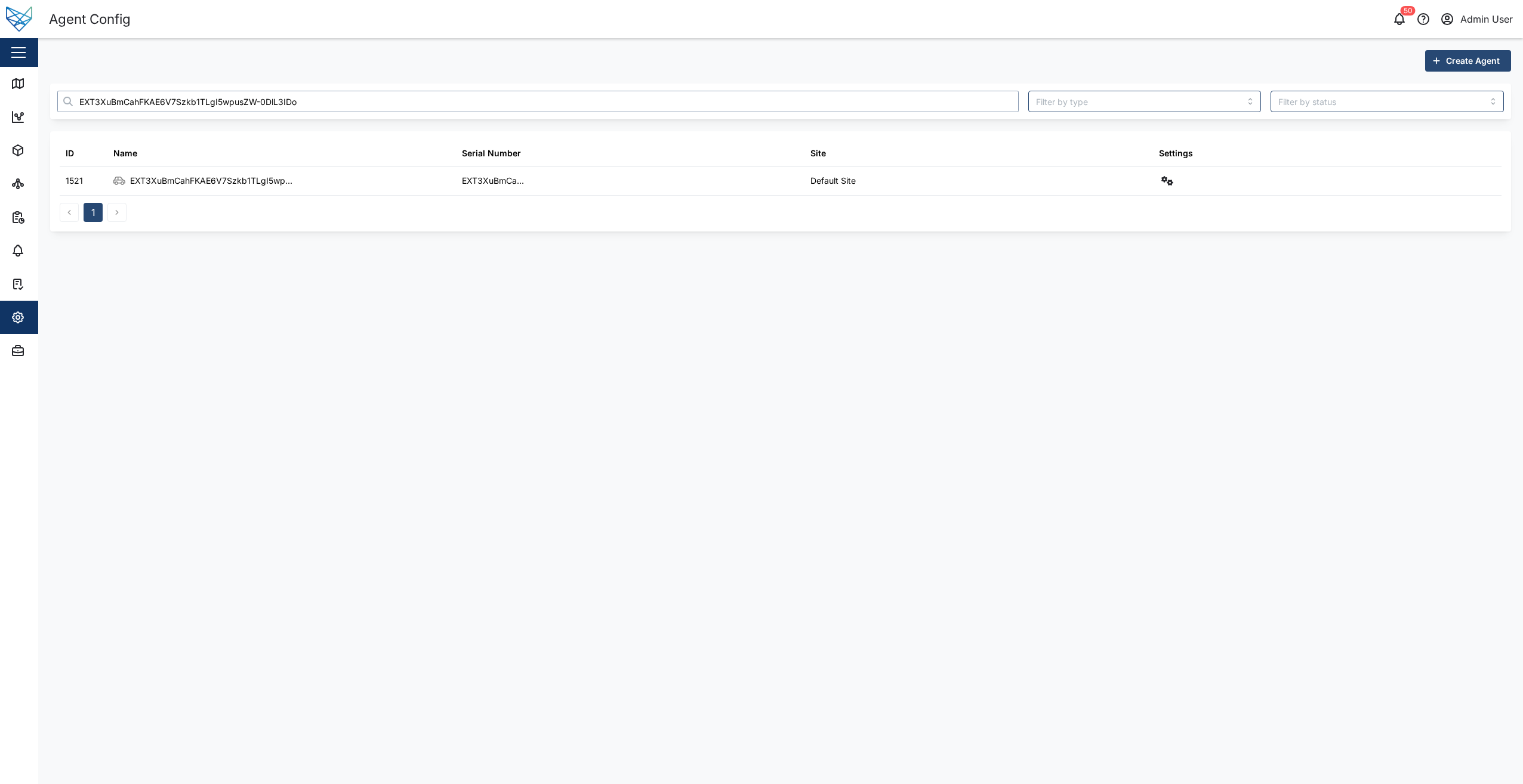
type input "EXT3XuBmCahFKAE6V7Szkb1TLgI5wpusZW-0DlL3IDo"
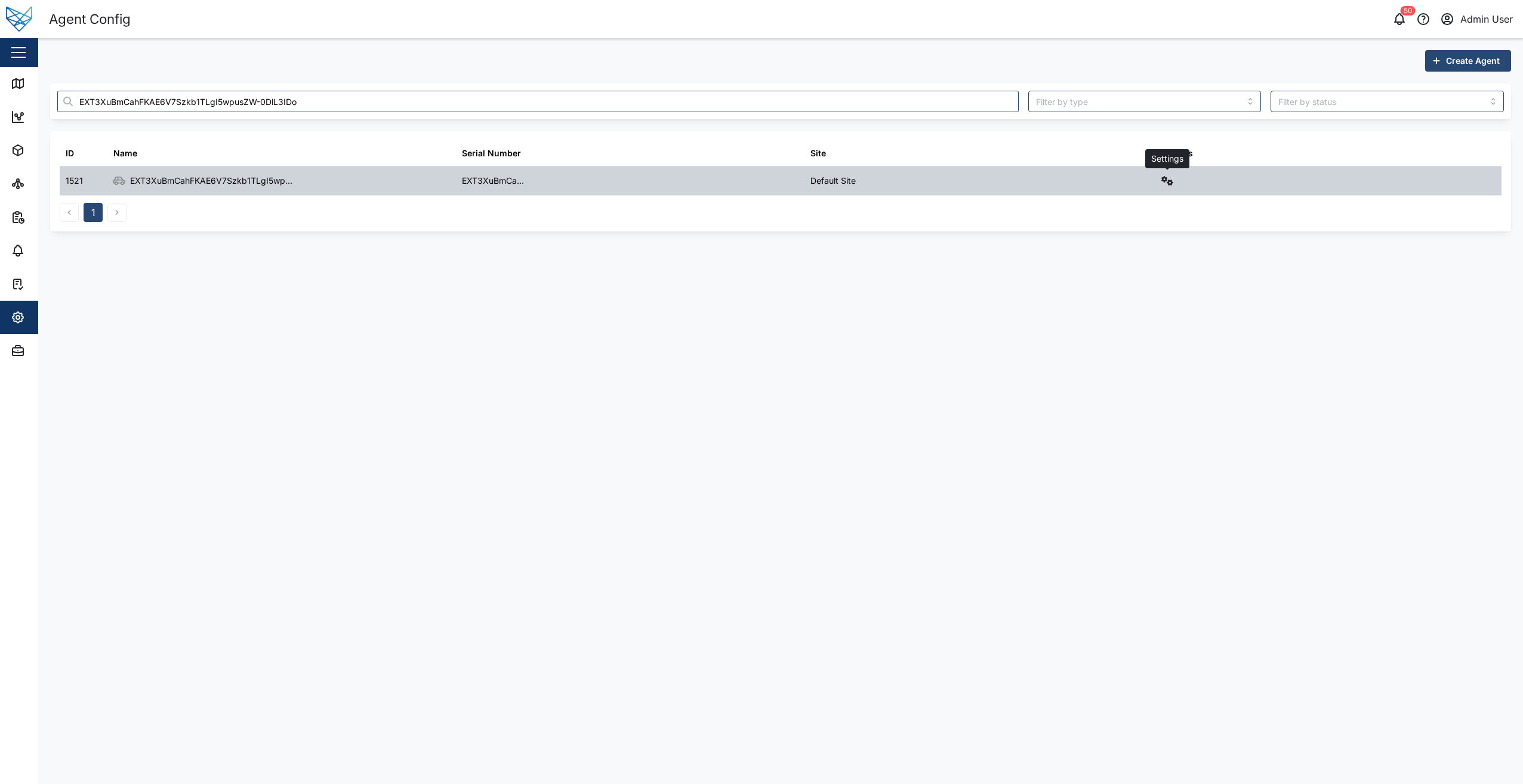
click at [1165, 184] on icon "button" at bounding box center [1167, 181] width 12 height 10
click at [1158, 275] on link "Field gateway config" at bounding box center [1117, 283] width 110 height 25
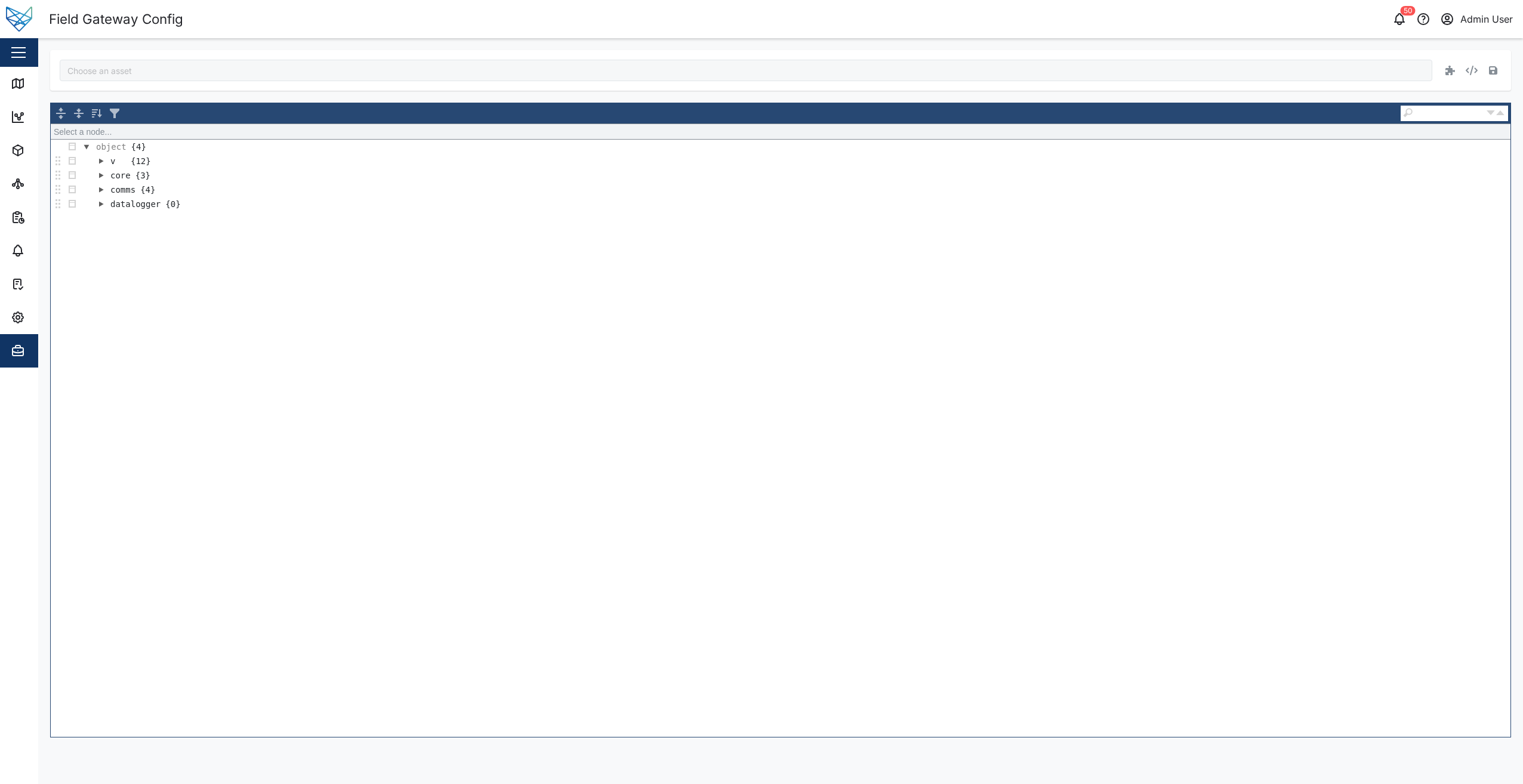
type input "EXT3XuBmCahFKAE6V7Szkb1TLgI5wpusZW-0DlL3IDo"
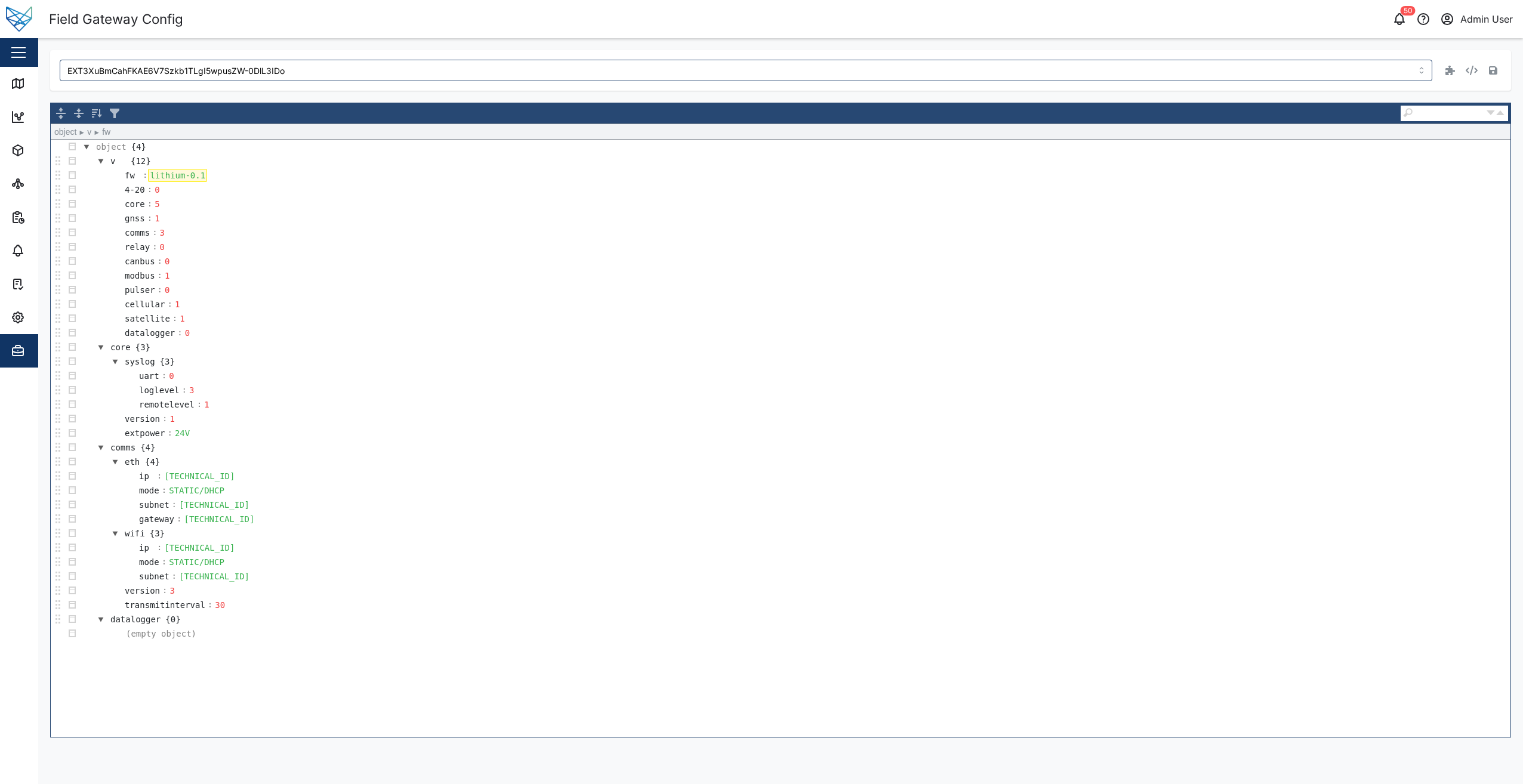
click at [168, 175] on div "lithium-0.1" at bounding box center [177, 175] width 59 height 13
click at [1497, 69] on button "button" at bounding box center [1493, 70] width 17 height 17
click at [18, 321] on icon "button" at bounding box center [18, 317] width 15 height 15
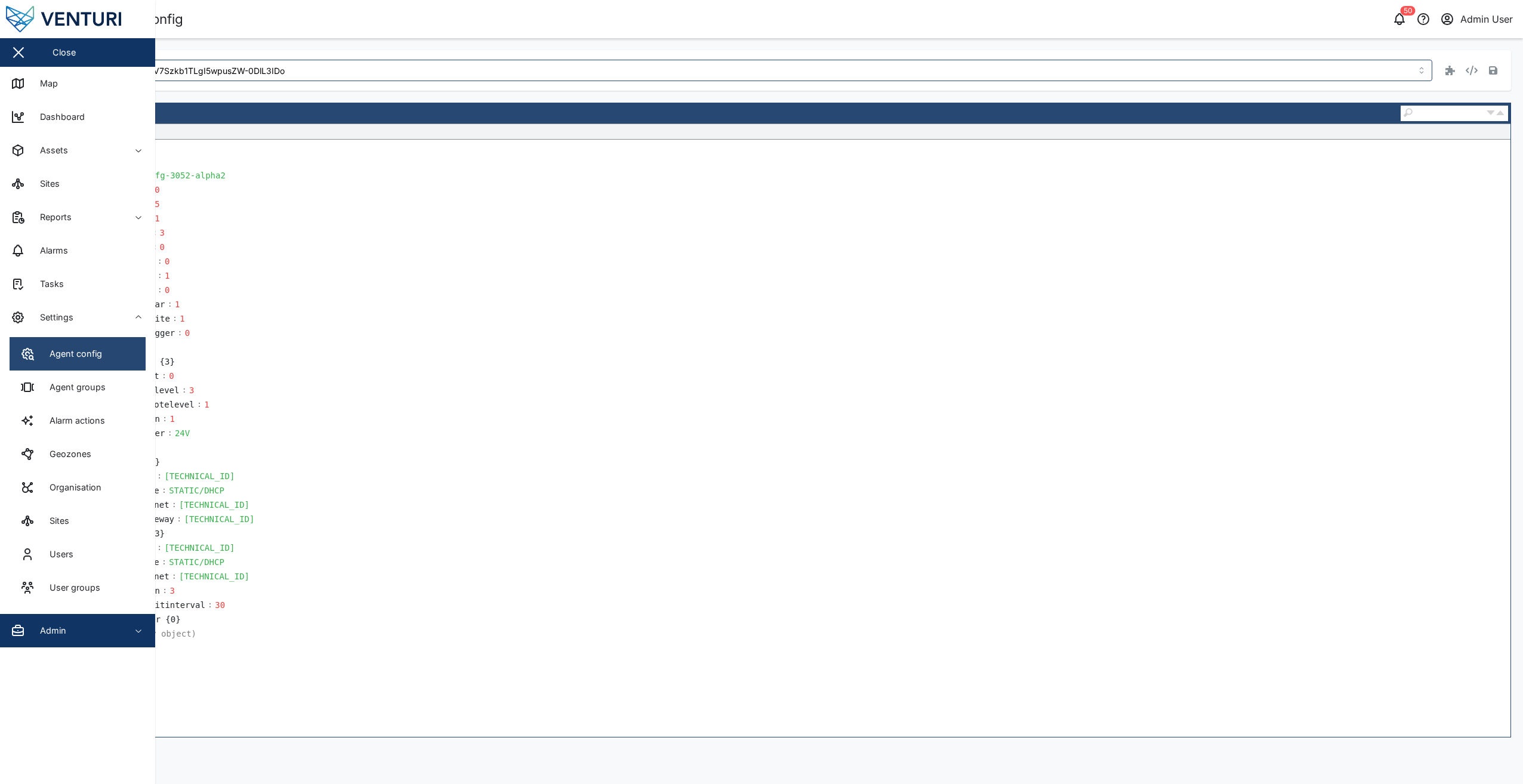
click at [38, 348] on div "Agent config" at bounding box center [61, 354] width 82 height 15
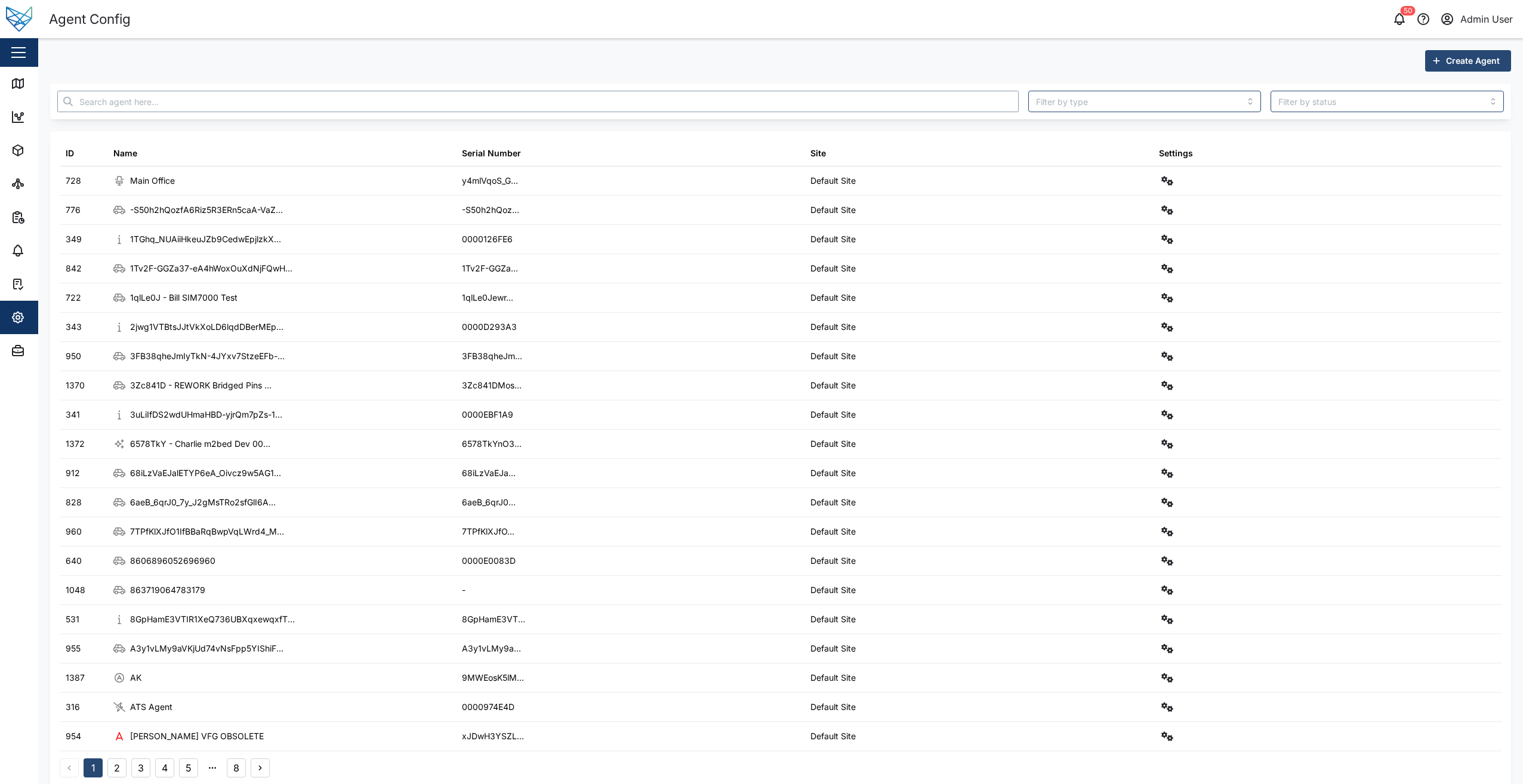
click at [197, 107] on input "text" at bounding box center [538, 101] width 961 height 21
paste input "HS-bxRDNlzVC8W6iQUB29umpkTdmZlCflt_Ahd5UjAY"
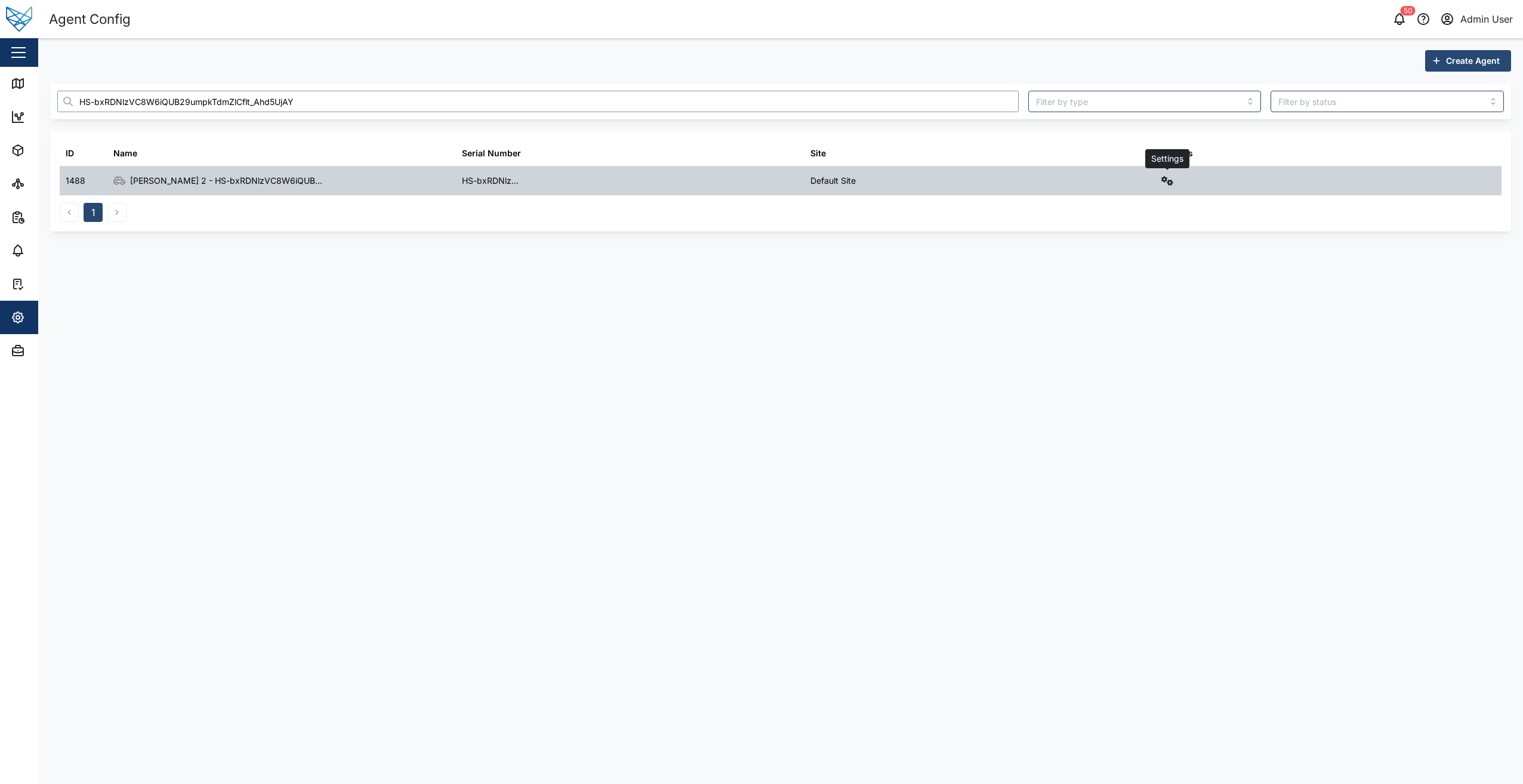
type input "HS-bxRDNlzVC8W6iQUB29umpkTdmZlCflt_Ahd5UjAY"
click at [1172, 181] on icon "button" at bounding box center [1167, 181] width 12 height 10
click at [1113, 282] on div "Field gateway config" at bounding box center [1124, 284] width 82 height 13
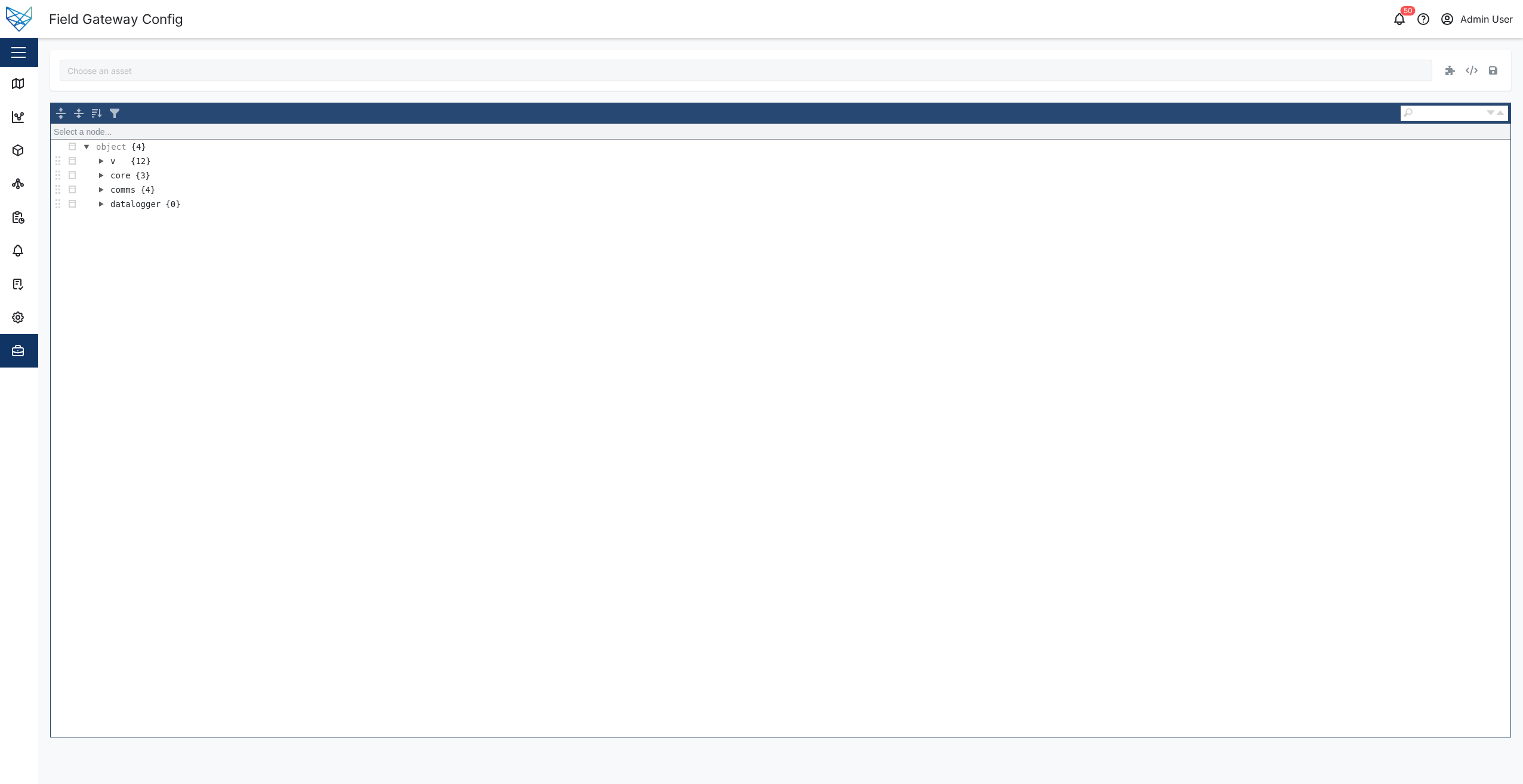
type input "[PERSON_NAME] 2 - HS-bxRDNlzVC8W6iQUB29umpkTdmZlCflt_Ahd5UjAY"
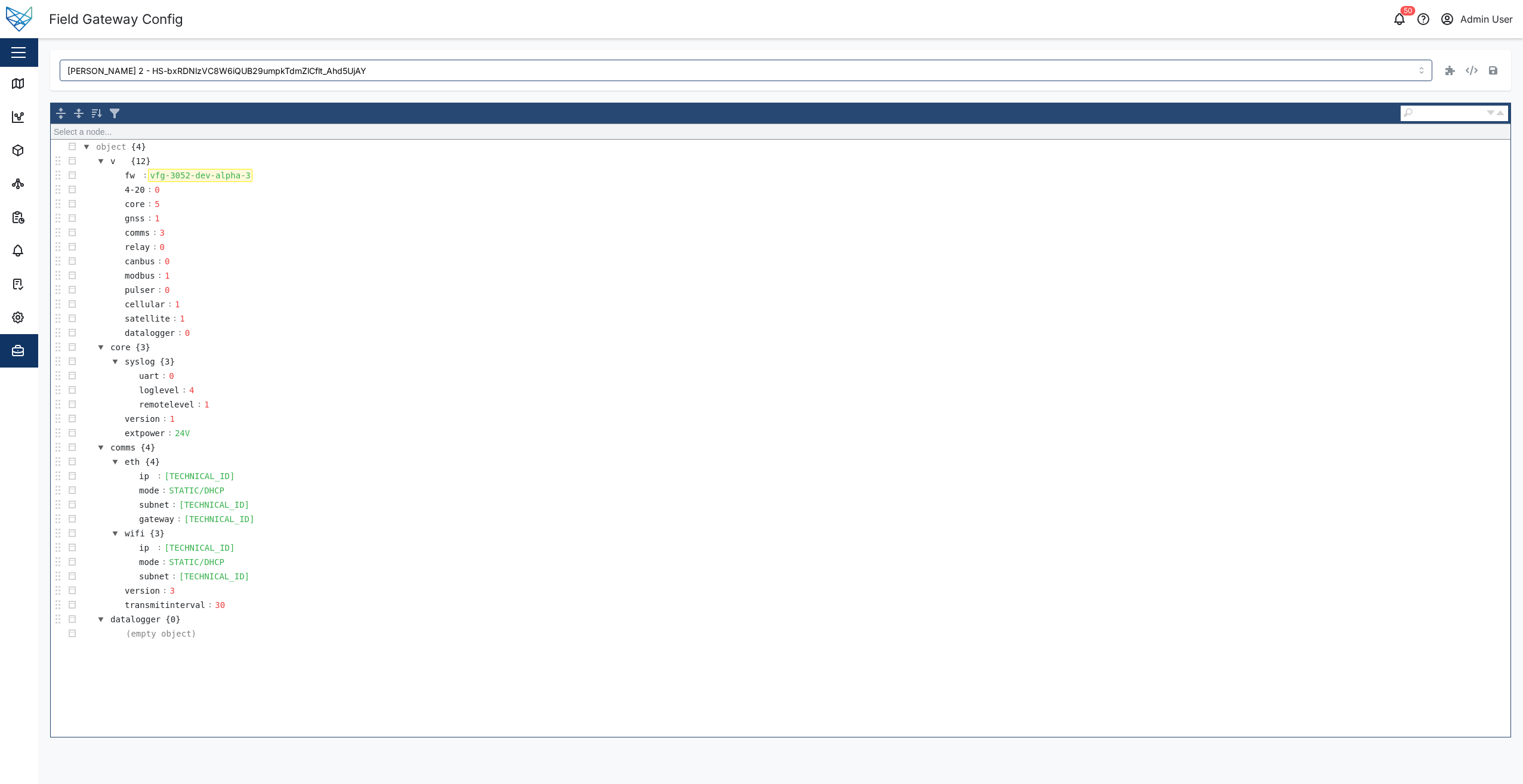
click at [195, 175] on div "vfg-3052-dev-alpha-3" at bounding box center [200, 175] width 105 height 13
copy div "vfg-3052-dev-alpha-3"
click at [25, 318] on div "Settings" at bounding box center [65, 317] width 109 height 15
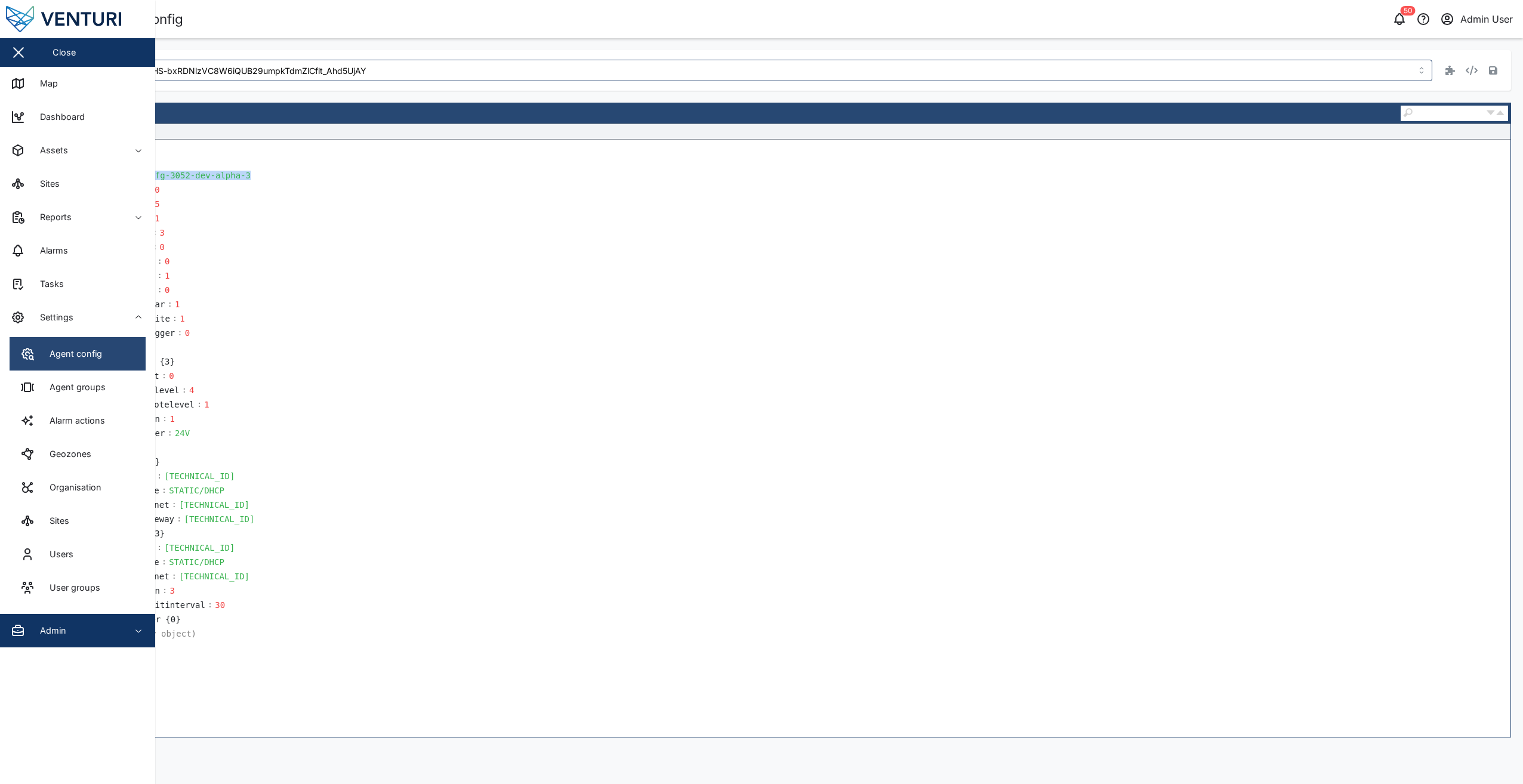
click at [43, 368] on link "Agent config" at bounding box center [78, 353] width 136 height 33
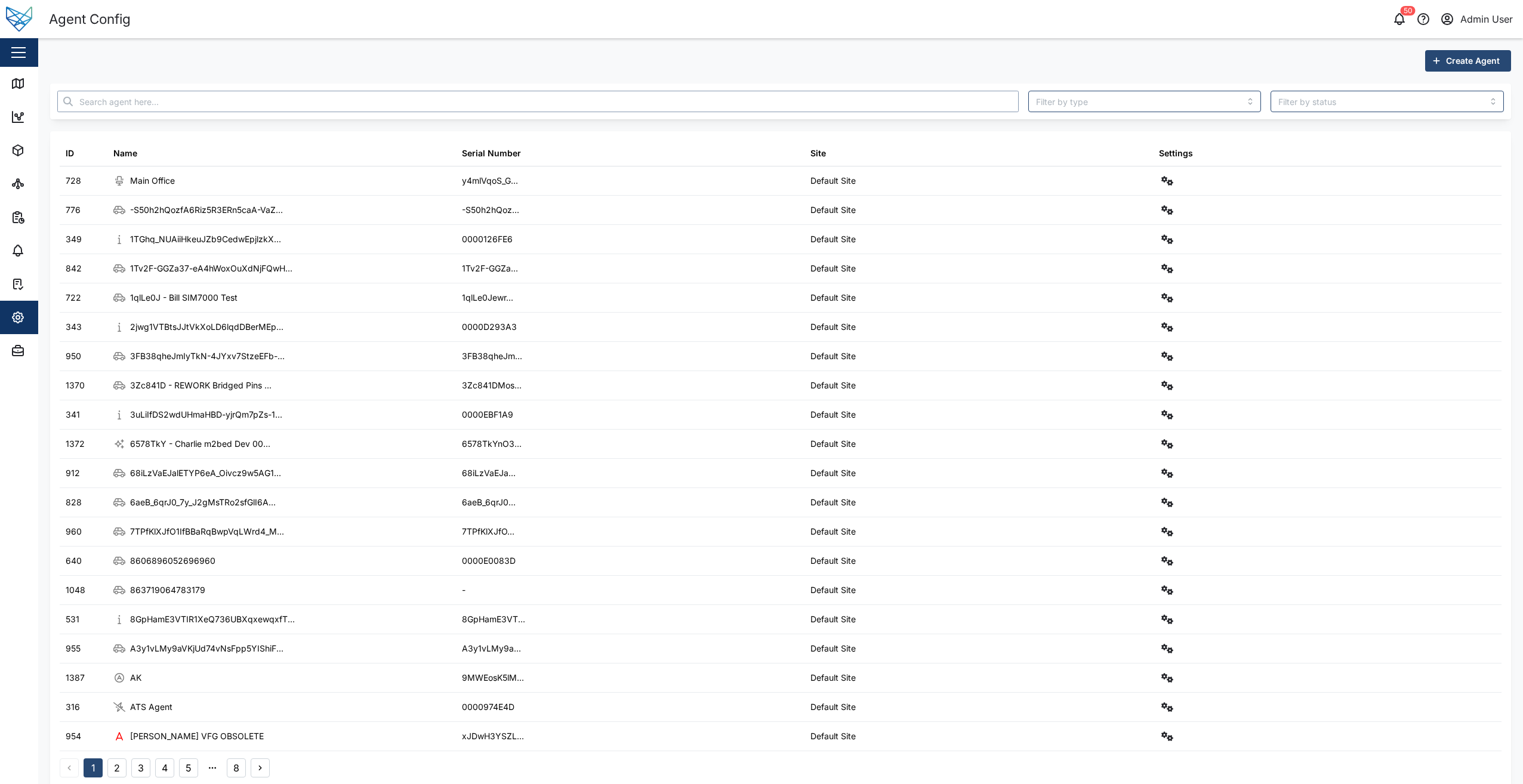
click at [194, 106] on input "text" at bounding box center [538, 101] width 961 height 21
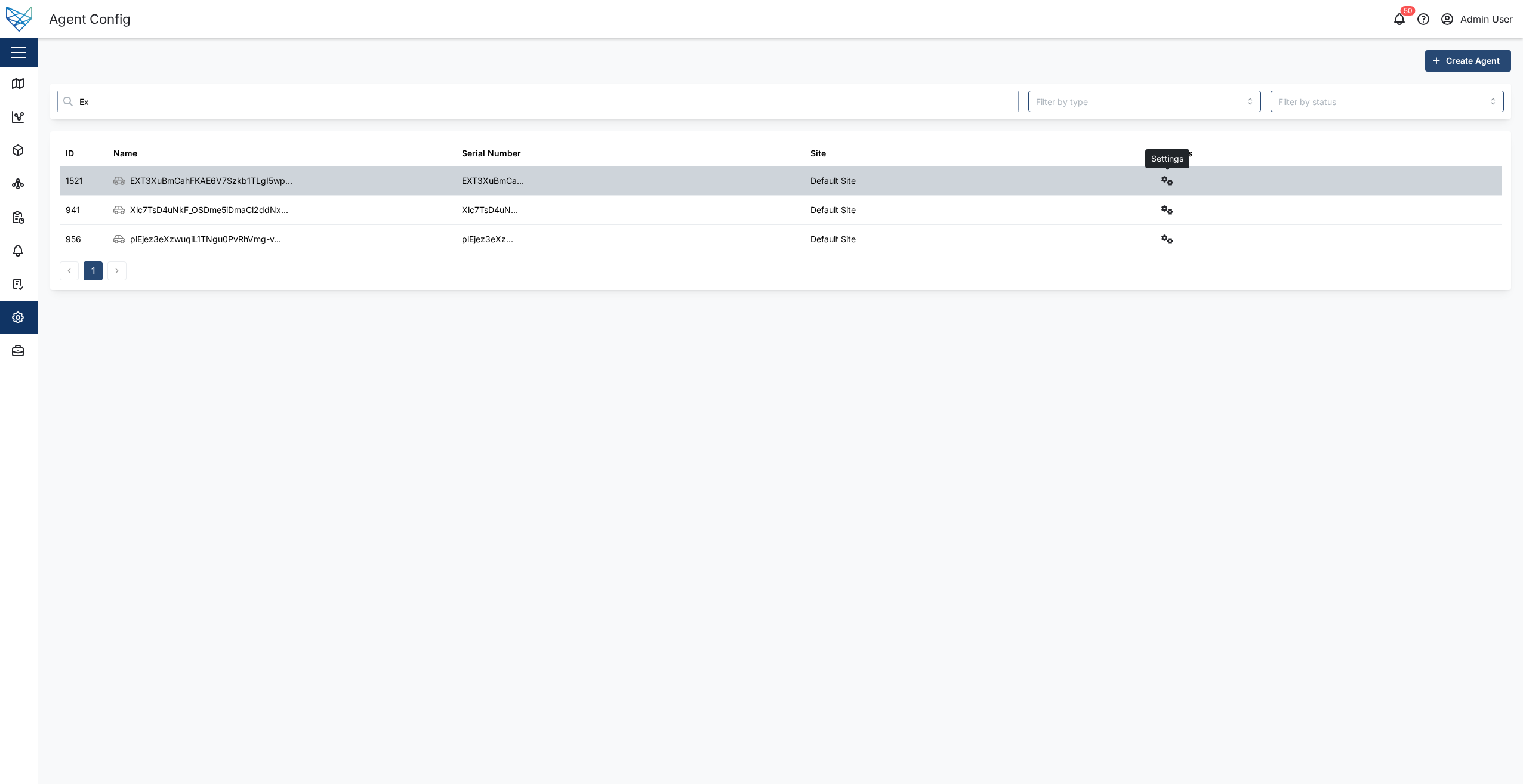
type input "Ex"
click at [1167, 183] on icon "button" at bounding box center [1167, 181] width 12 height 10
click at [1131, 280] on div "Field gateway config" at bounding box center [1124, 284] width 82 height 13
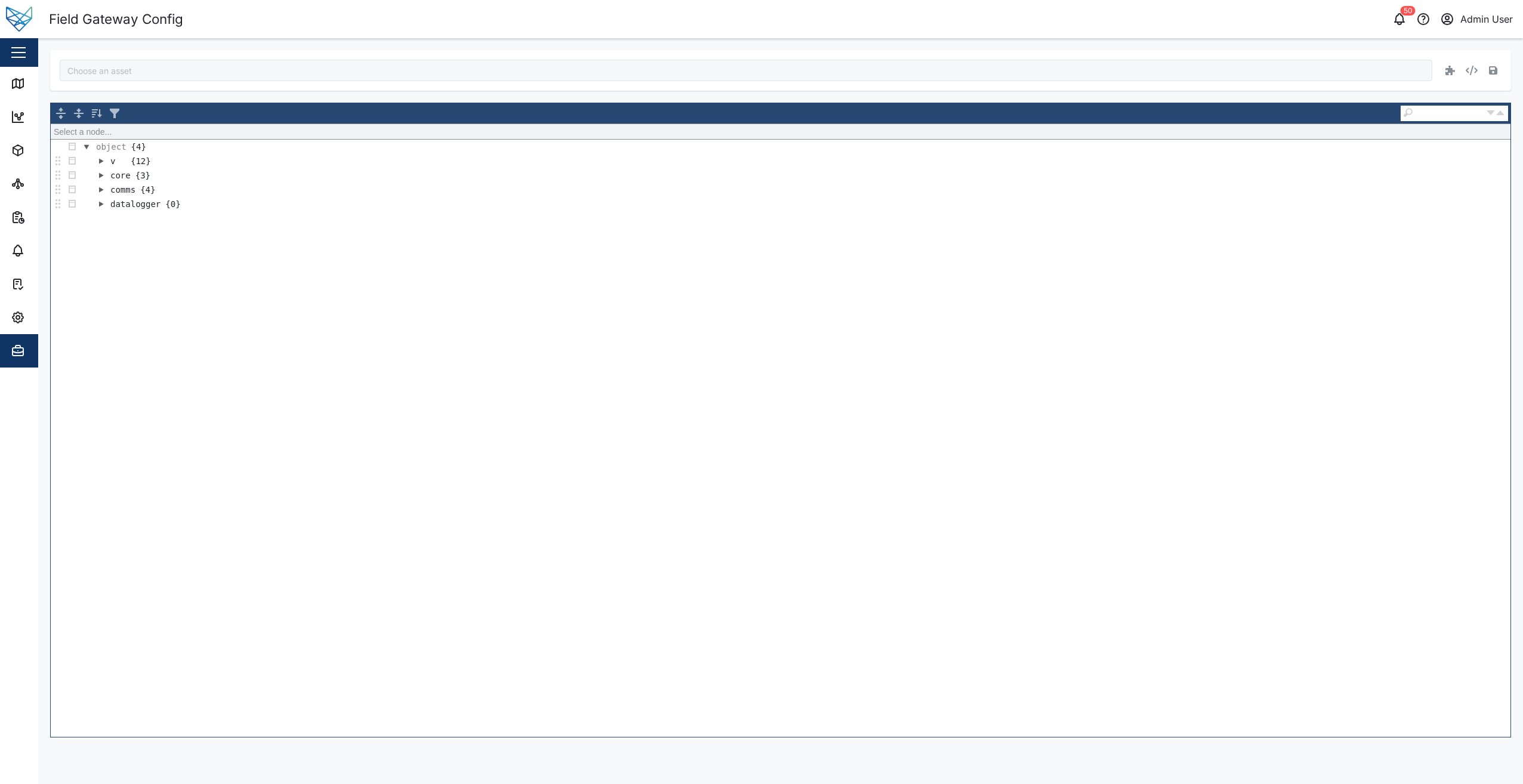
type input "EXT3XuBmCahFKAE6V7Szkb1TLgI5wpusZW-0DlL3IDo"
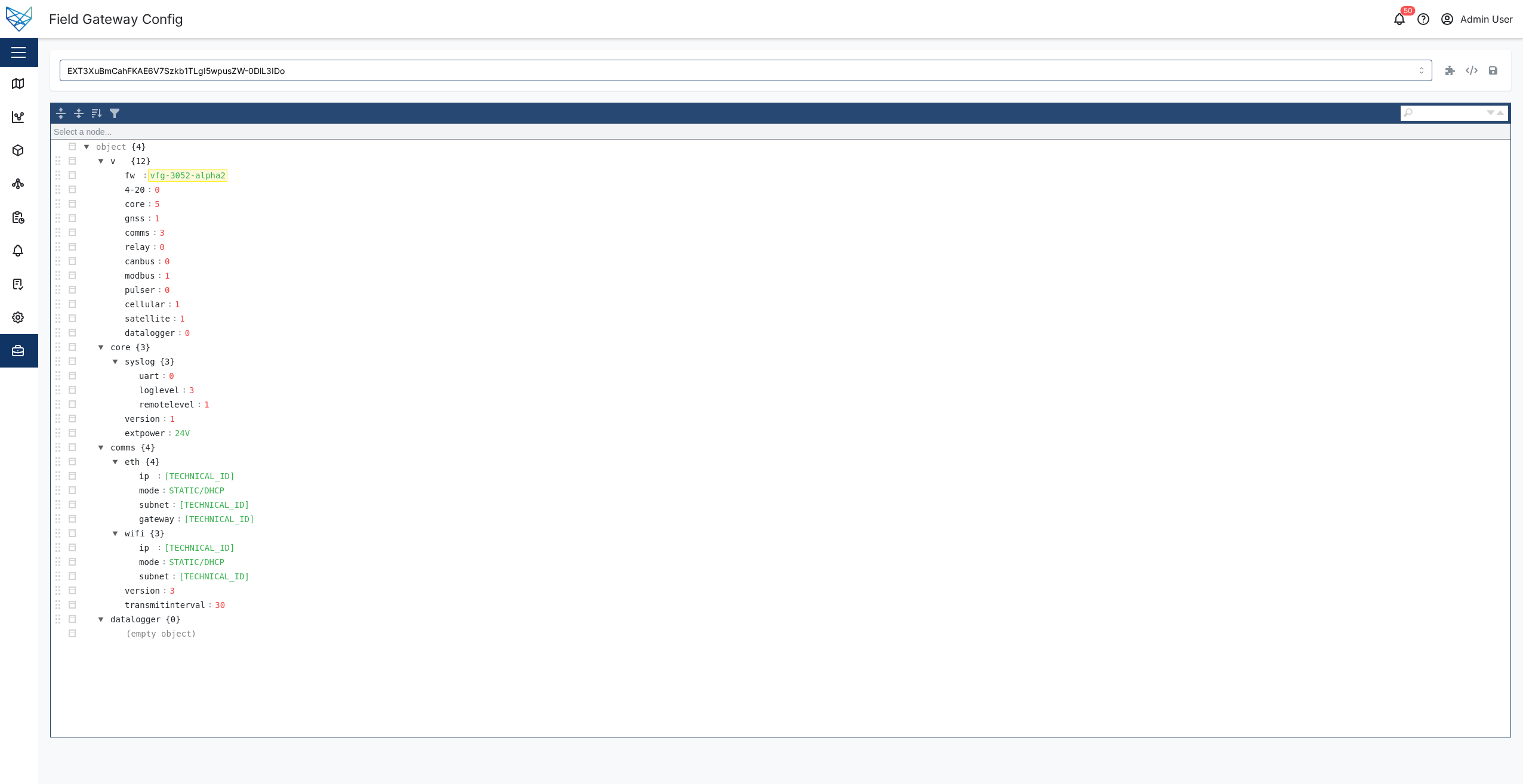
click at [180, 181] on div "vfg-3052-alpha2" at bounding box center [187, 175] width 79 height 13
click at [181, 176] on div "vfg-3052-alpha2" at bounding box center [187, 175] width 79 height 13
paste div
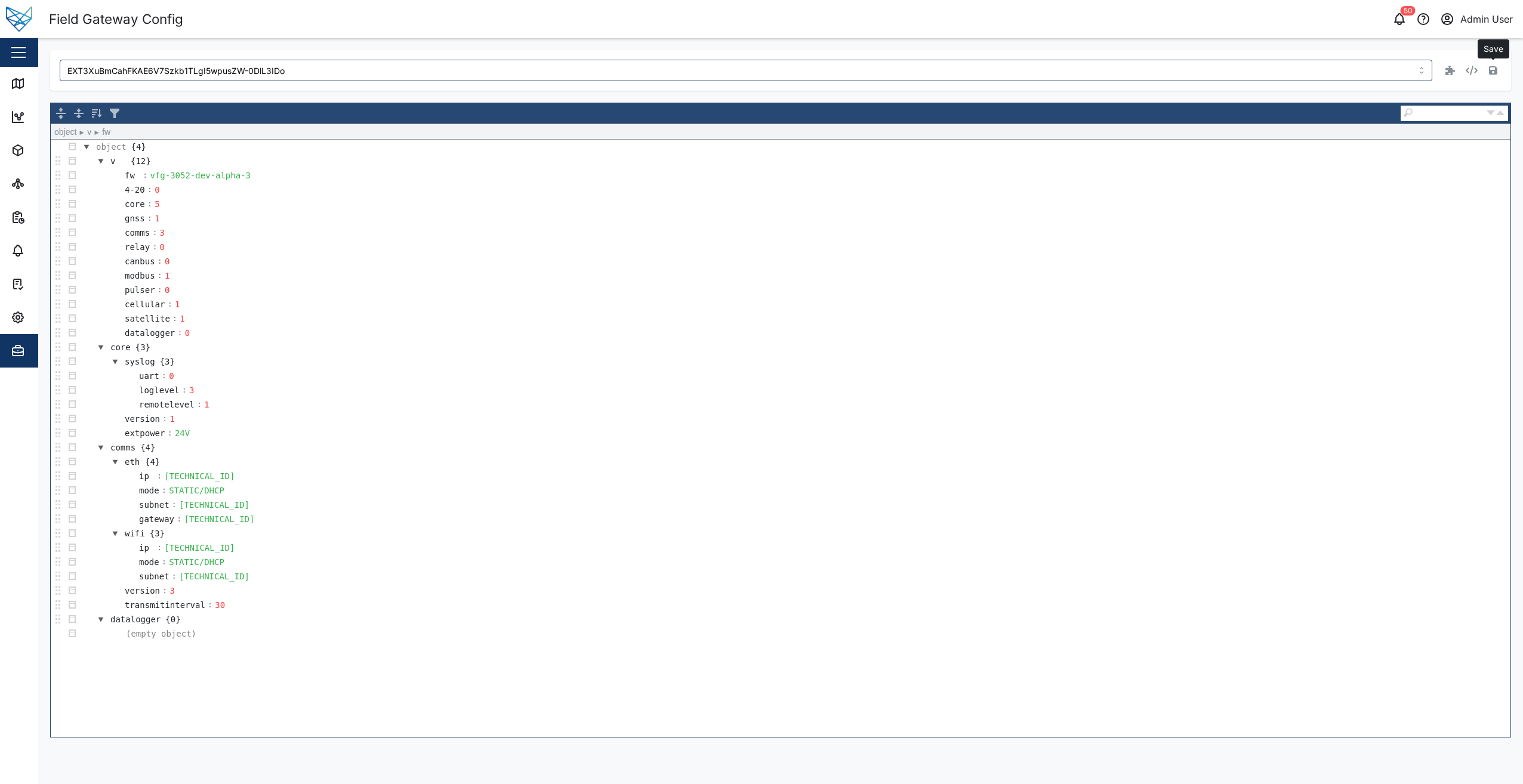
click at [1494, 75] on icon "button" at bounding box center [1493, 71] width 8 height 8
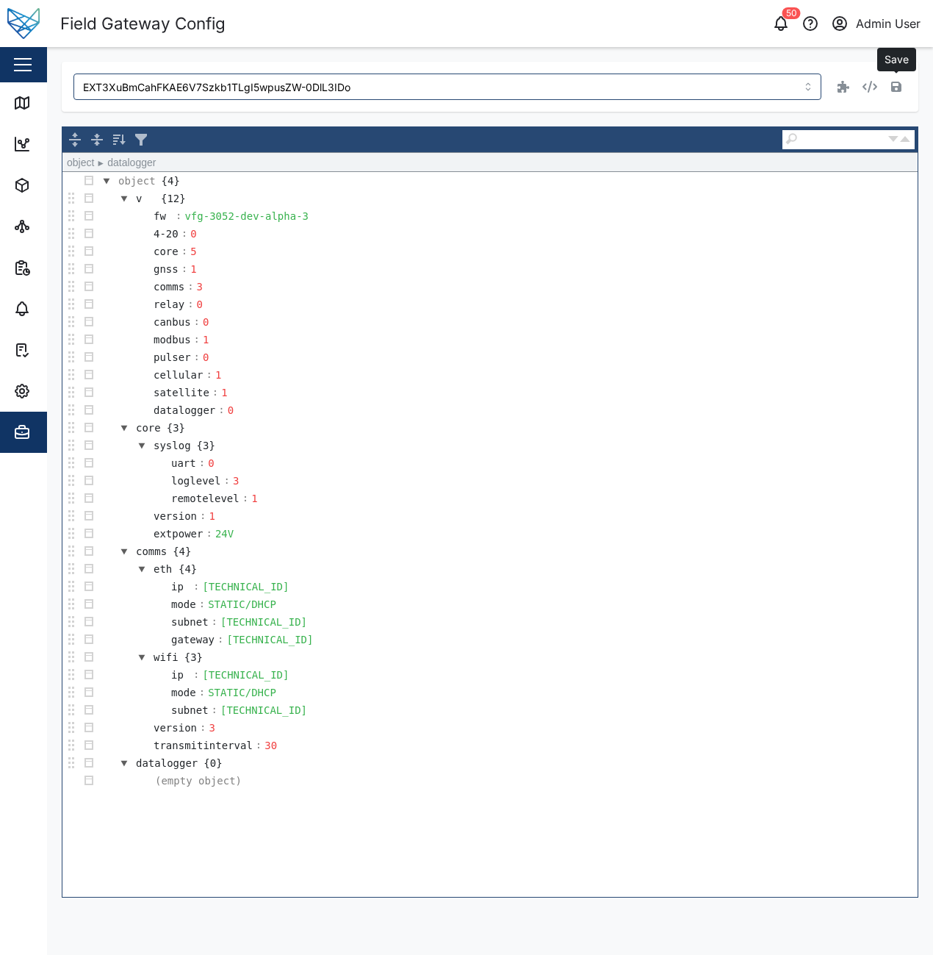
click at [440, 756] on td "datalogger {0}" at bounding box center [508, 763] width 820 height 18
click at [418, 550] on td "comms {4}" at bounding box center [508, 551] width 820 height 18
drag, startPoint x: 625, startPoint y: 717, endPoint x: 627, endPoint y: 700, distance: 17.0
click at [625, 717] on td "subnet : [TECHNICAL_ID]" at bounding box center [508, 710] width 820 height 18
